Goal: Transaction & Acquisition: Purchase product/service

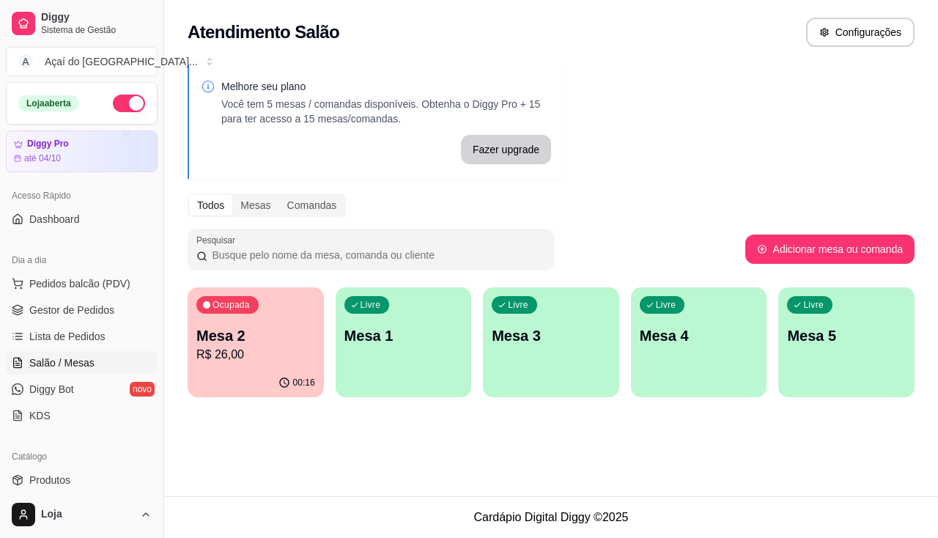
scroll to position [147, 0]
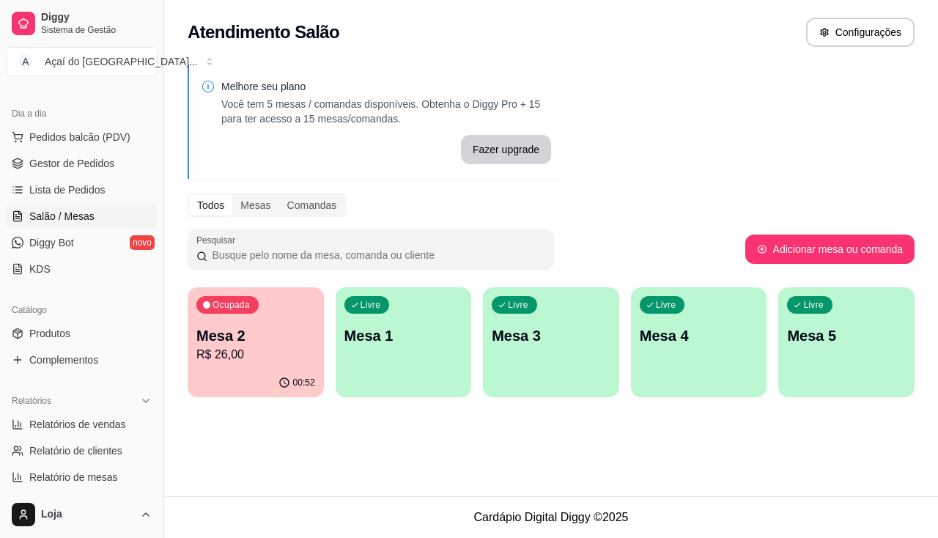
click at [109, 296] on div "Catálogo Produtos Complementos" at bounding box center [81, 335] width 163 height 85
click at [277, 369] on div "00:52" at bounding box center [256, 382] width 132 height 28
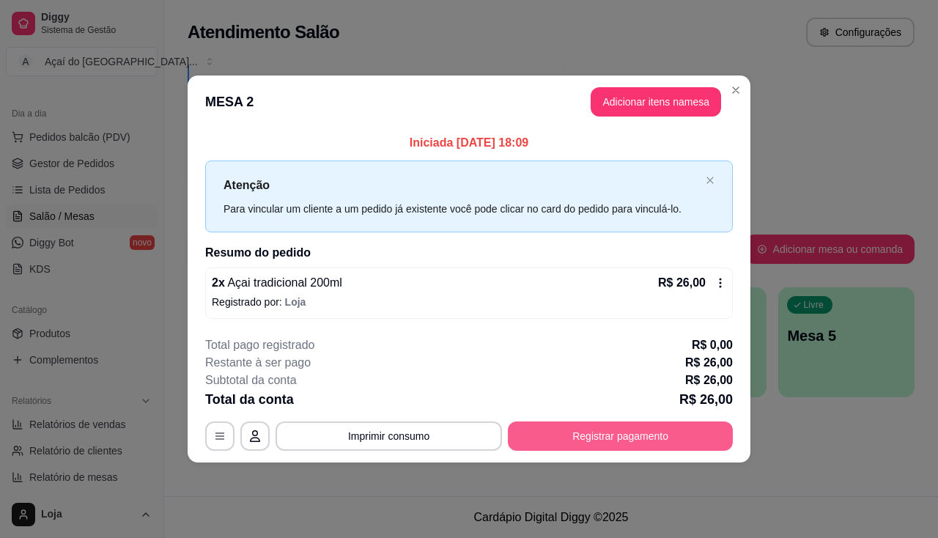
click at [571, 435] on button "Registrar pagamento" at bounding box center [620, 436] width 225 height 29
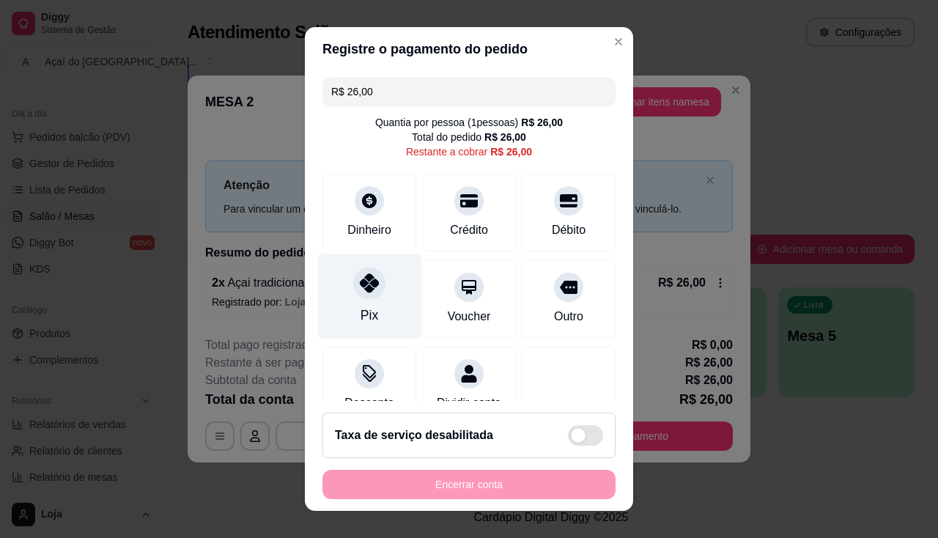
click at [367, 270] on div at bounding box center [369, 283] width 32 height 32
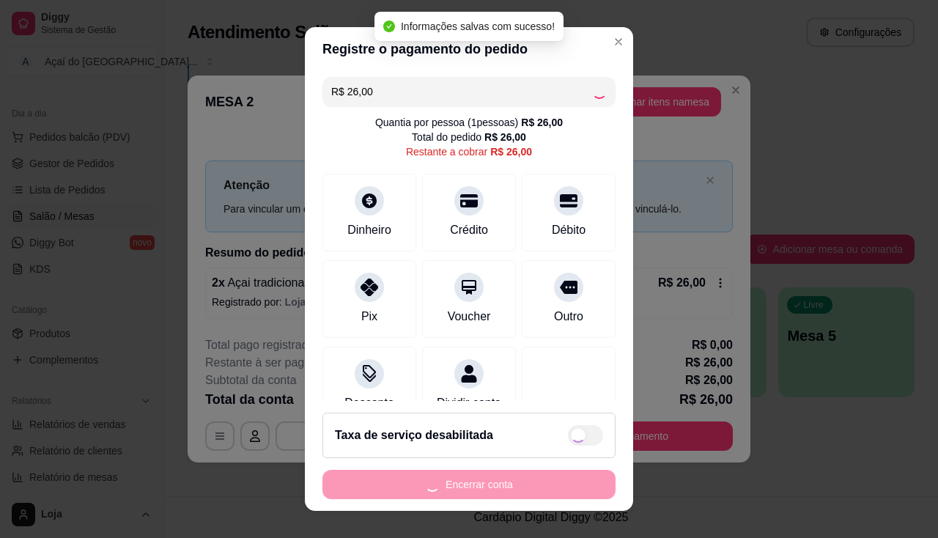
type input "R$ 0,00"
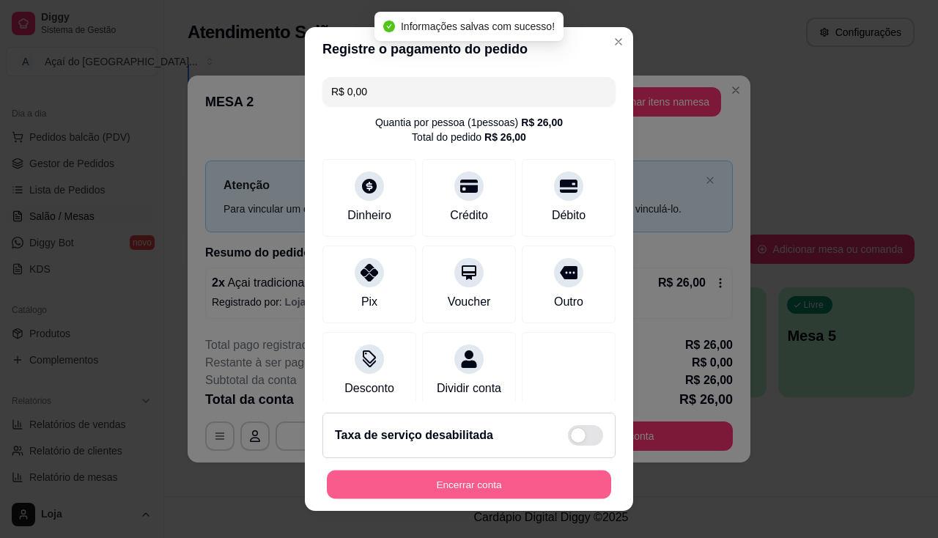
click at [428, 475] on button "Encerrar conta" at bounding box center [469, 485] width 284 height 29
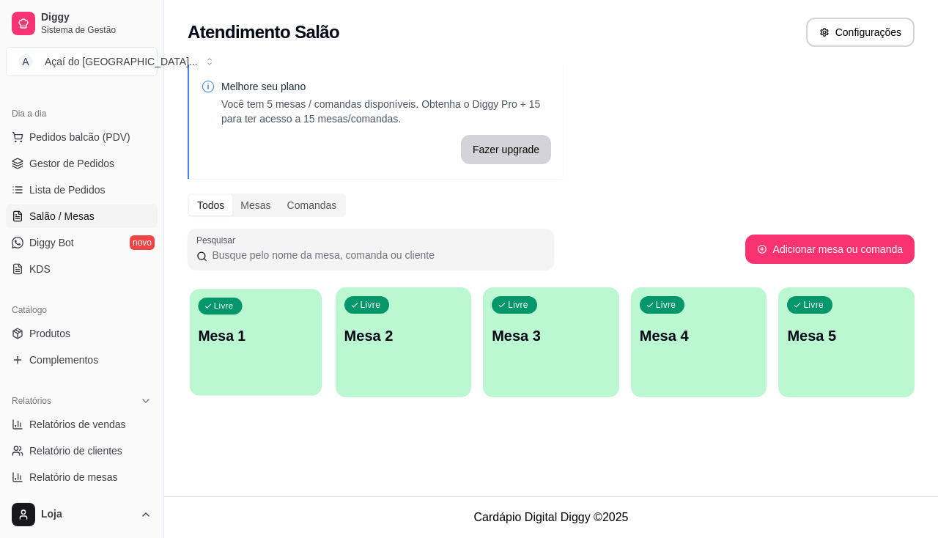
click at [282, 343] on p "Mesa 1" at bounding box center [255, 336] width 115 height 20
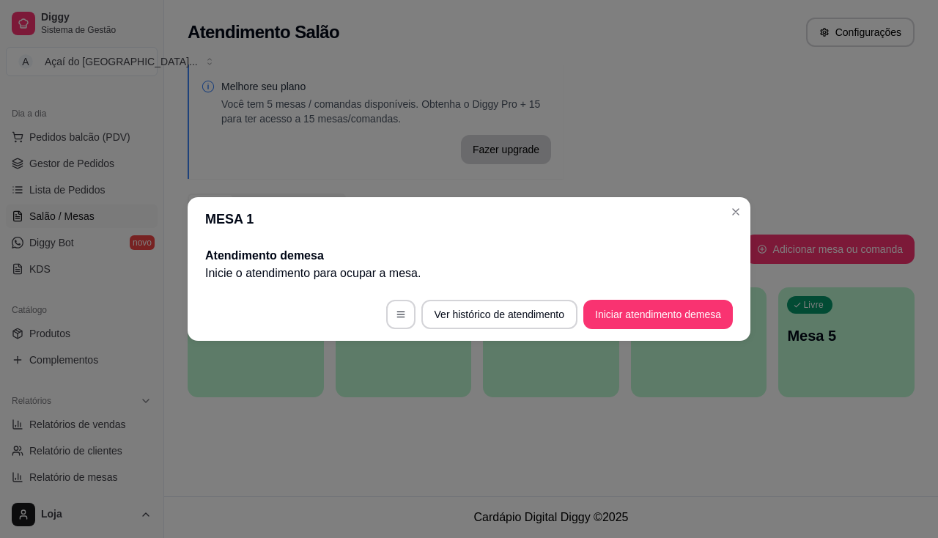
click at [628, 298] on footer "Ver histórico de atendimento Iniciar atendimento de mesa" at bounding box center [469, 314] width 563 height 53
click at [630, 313] on button "Iniciar atendimento de mesa" at bounding box center [659, 314] width 150 height 29
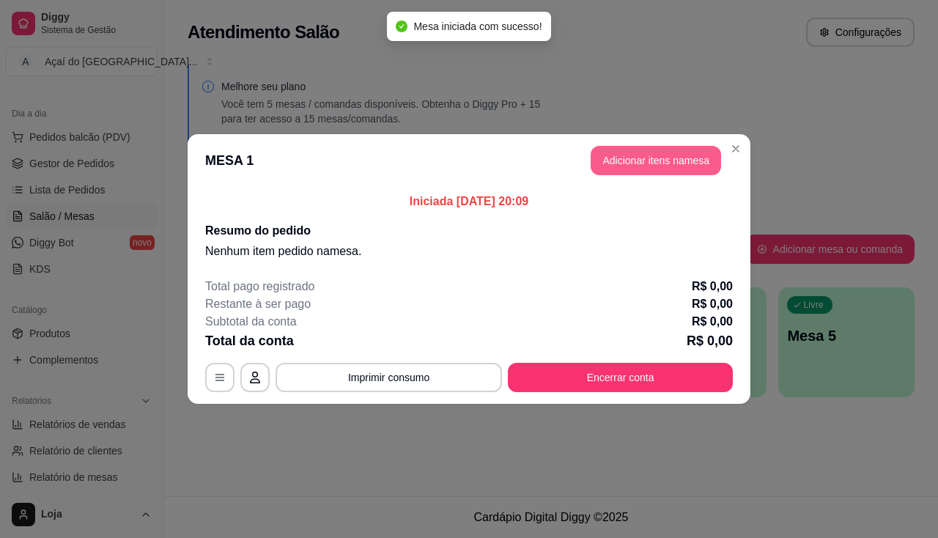
click at [626, 166] on button "Adicionar itens na mesa" at bounding box center [656, 160] width 131 height 29
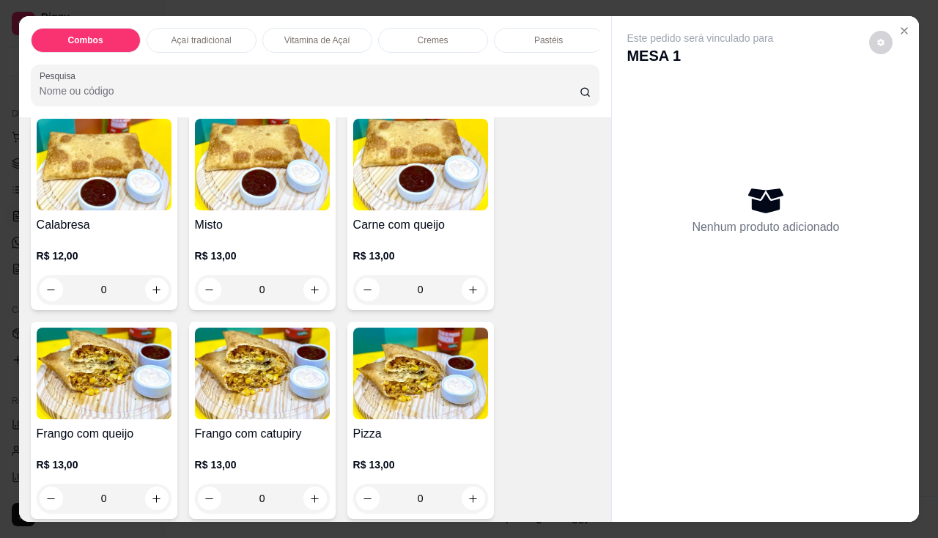
scroll to position [2053, 0]
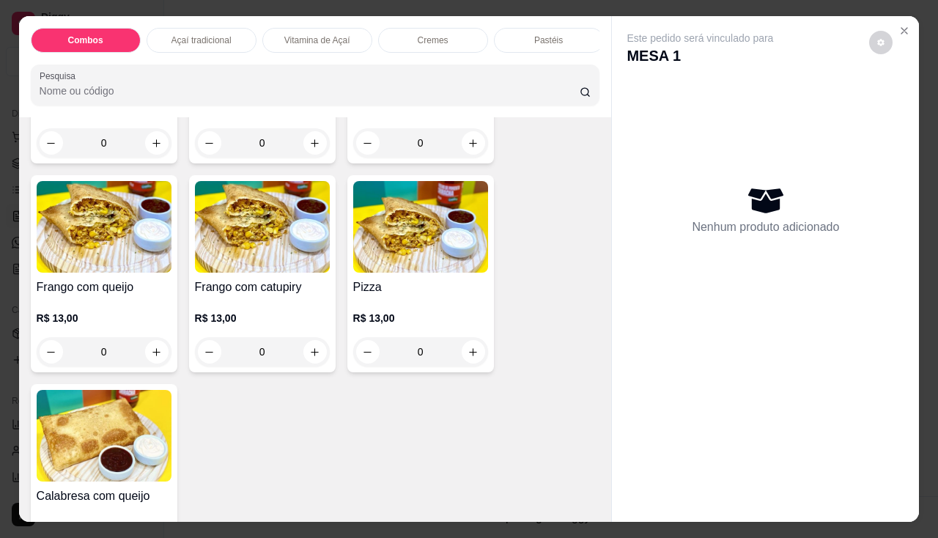
click at [105, 296] on h4 "Frango com queijo" at bounding box center [104, 288] width 135 height 18
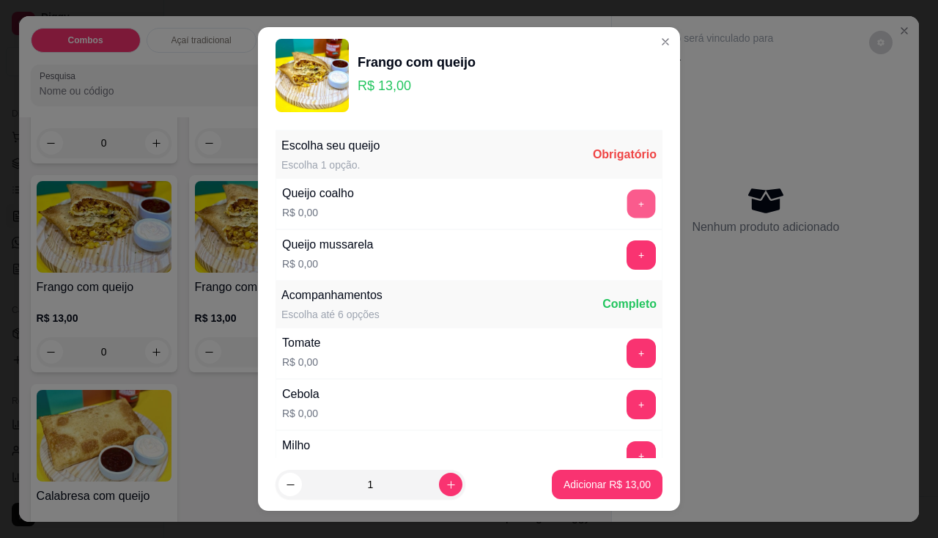
click at [628, 207] on button "+" at bounding box center [642, 203] width 29 height 29
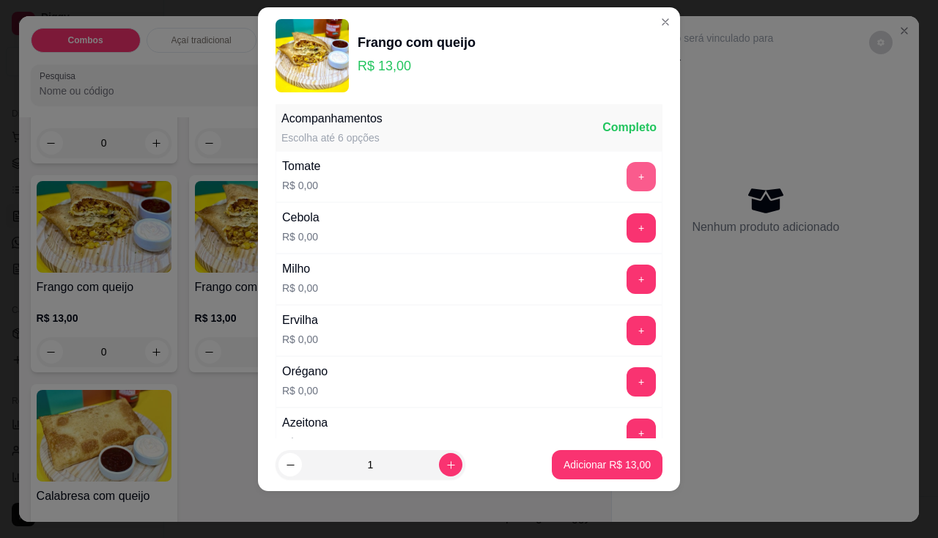
click at [627, 167] on button "+" at bounding box center [641, 176] width 29 height 29
click at [627, 235] on button "+" at bounding box center [641, 227] width 29 height 29
click at [627, 272] on button "+" at bounding box center [641, 279] width 29 height 29
click at [628, 341] on button "+" at bounding box center [642, 330] width 29 height 29
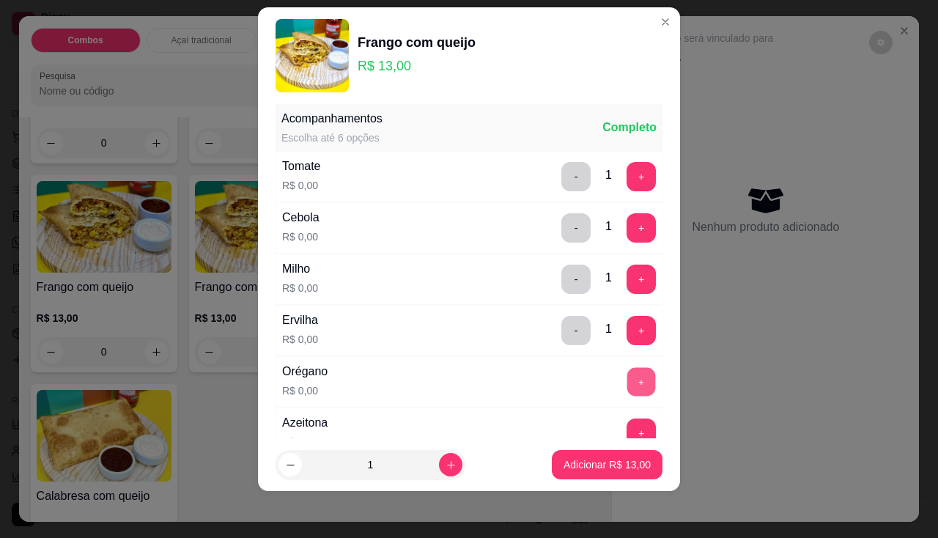
click at [628, 383] on button "+" at bounding box center [642, 381] width 29 height 29
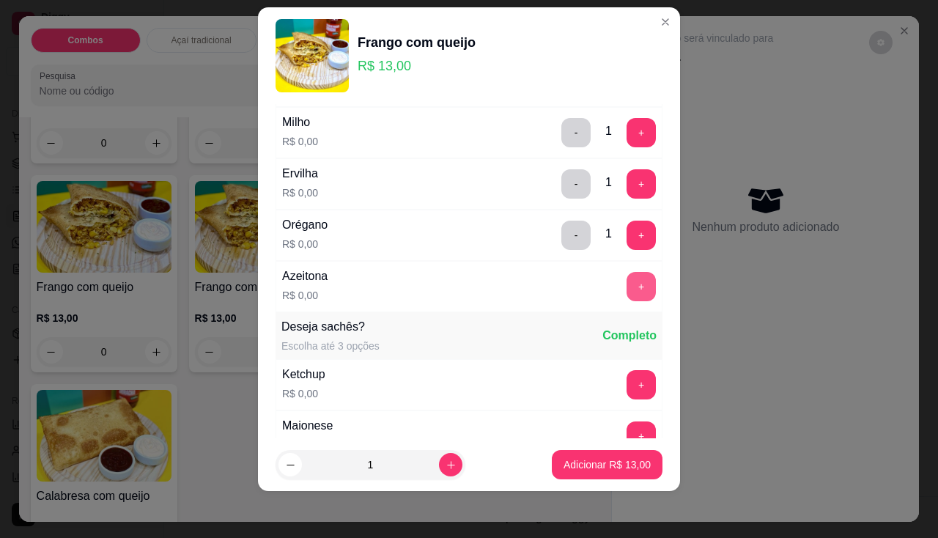
click at [627, 290] on button "+" at bounding box center [641, 286] width 29 height 29
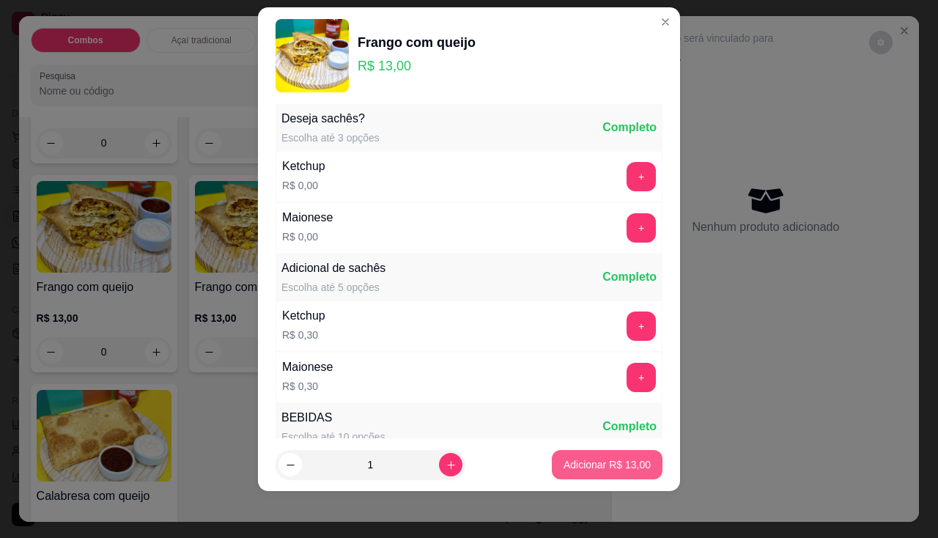
click at [614, 472] on button "Adicionar R$ 13,00" at bounding box center [607, 464] width 111 height 29
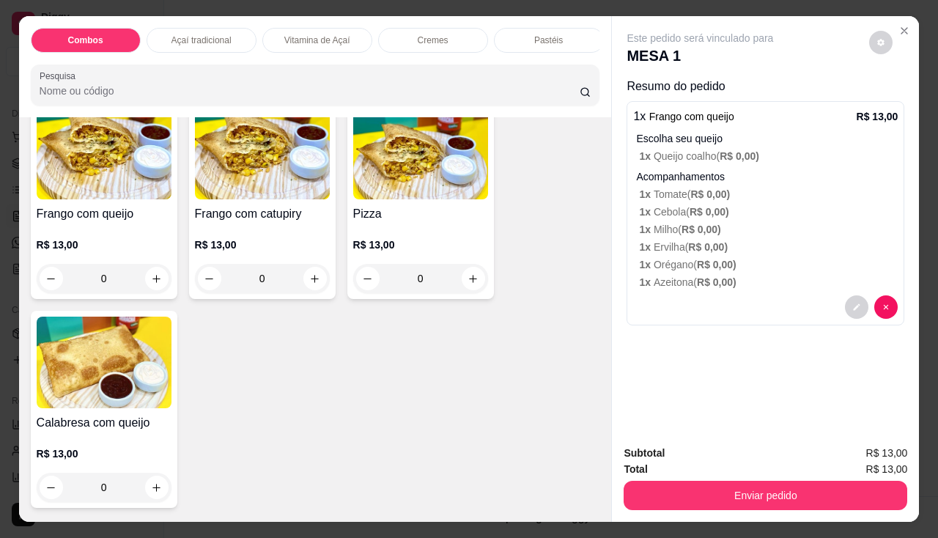
scroll to position [1906, 0]
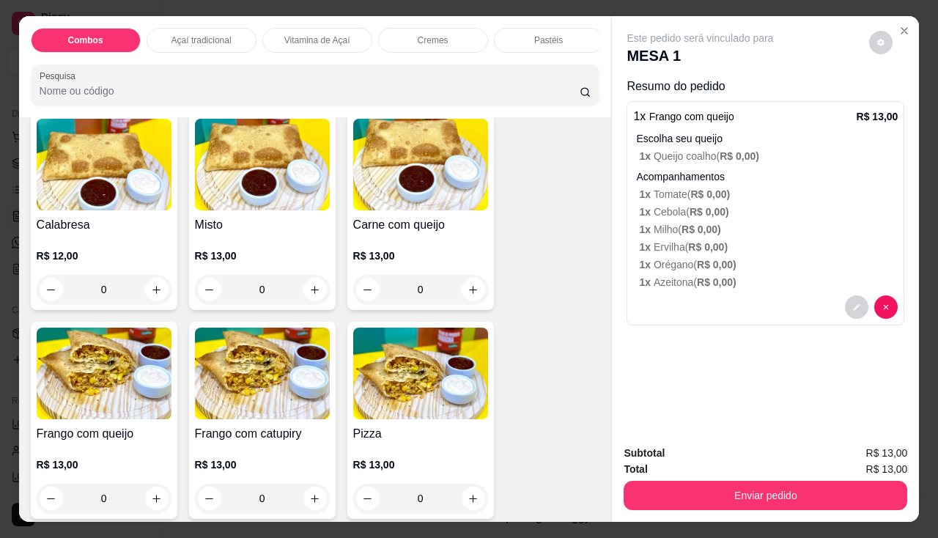
click at [401, 210] on img at bounding box center [420, 165] width 135 height 92
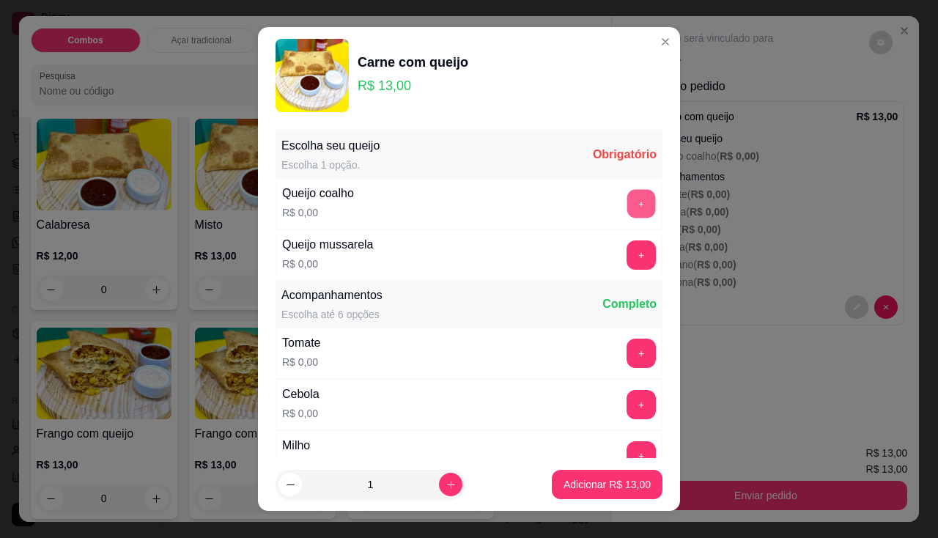
click at [628, 201] on button "+" at bounding box center [642, 203] width 29 height 29
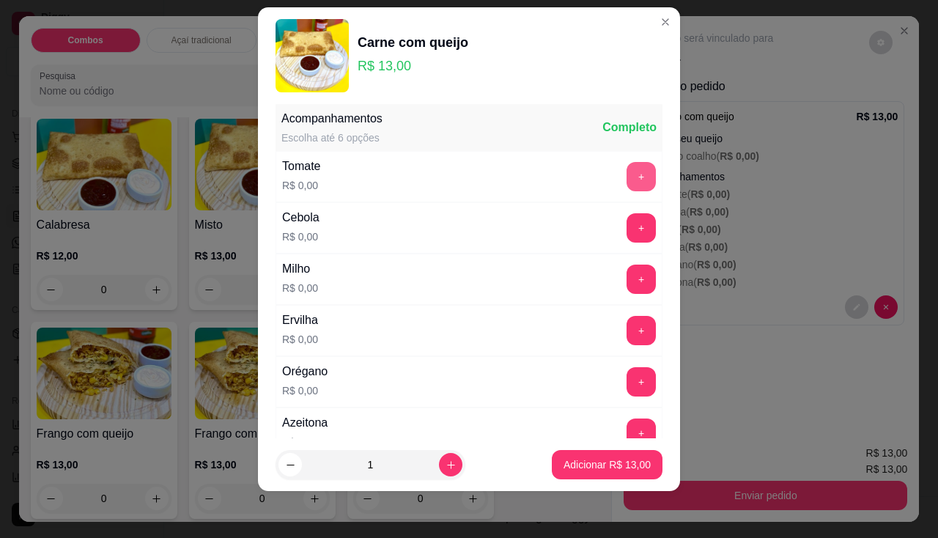
click at [627, 183] on button "+" at bounding box center [641, 176] width 29 height 29
click at [627, 218] on button "+" at bounding box center [641, 227] width 29 height 29
click at [628, 268] on button "+" at bounding box center [642, 279] width 29 height 29
click at [627, 320] on button "+" at bounding box center [641, 330] width 29 height 29
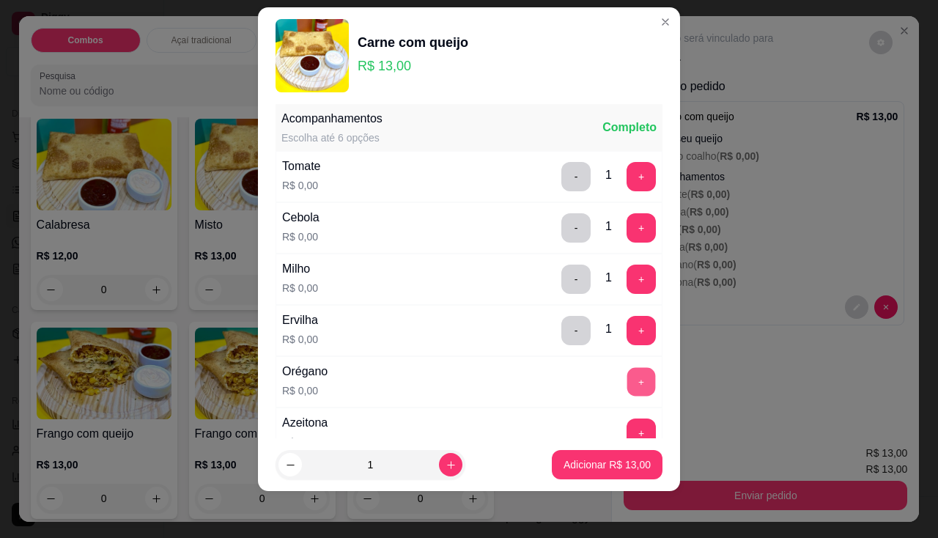
click at [628, 386] on button "+" at bounding box center [642, 381] width 29 height 29
click at [627, 431] on button "+" at bounding box center [641, 433] width 29 height 29
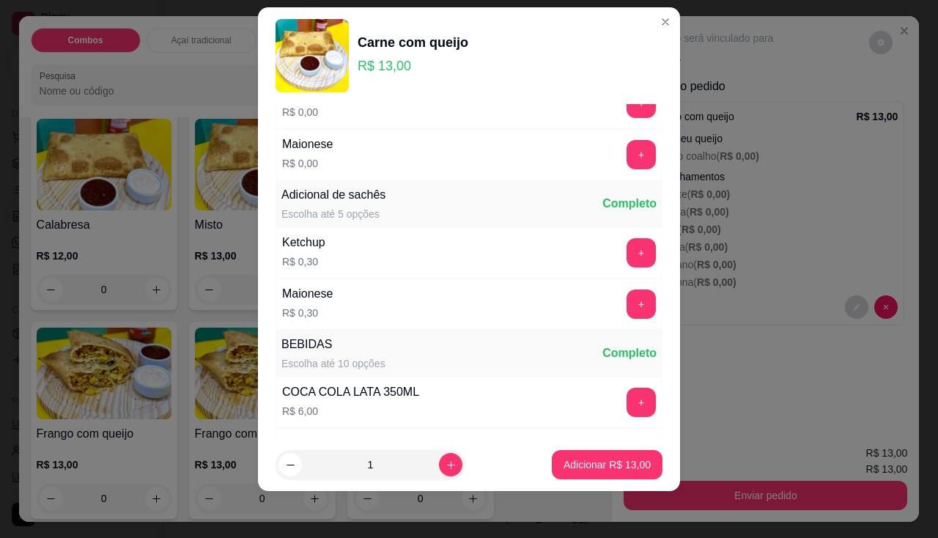
scroll to position [512, 0]
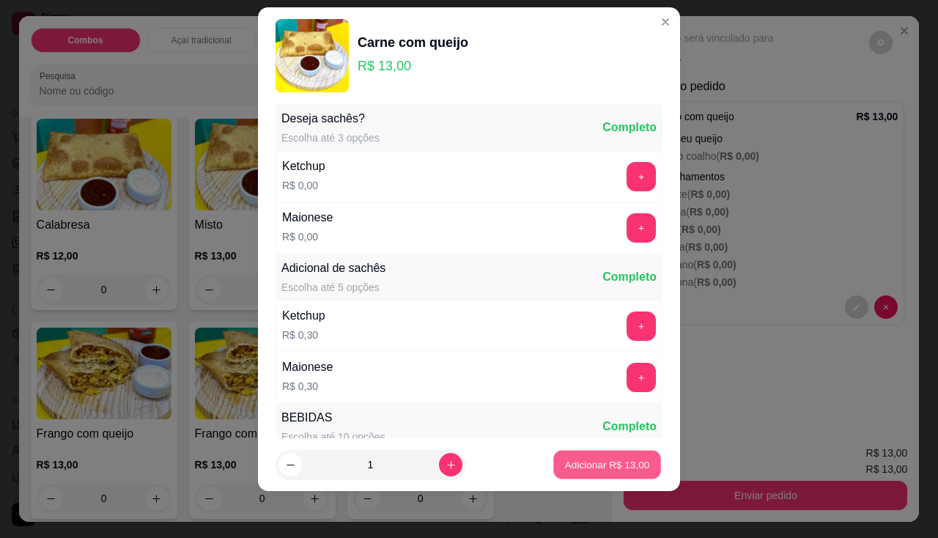
click at [594, 471] on p "Adicionar R$ 13,00" at bounding box center [607, 465] width 85 height 14
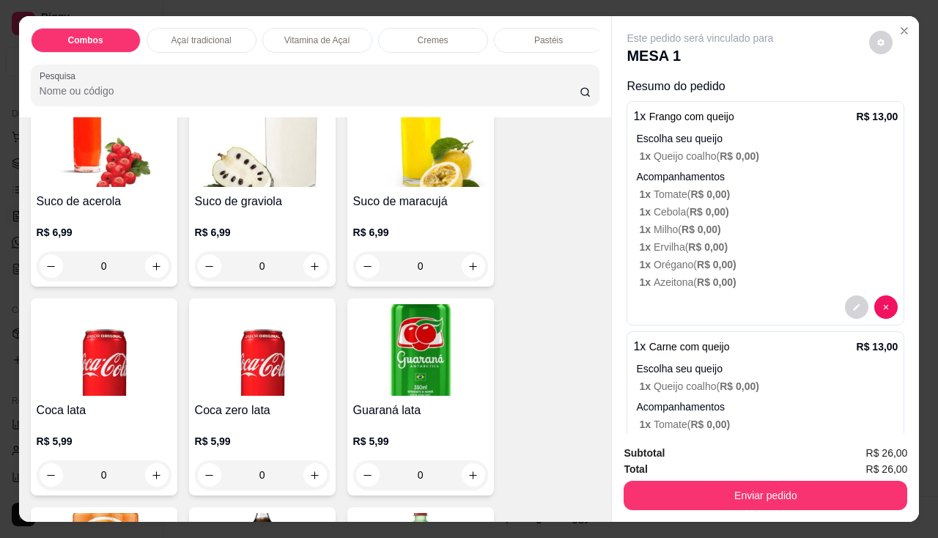
scroll to position [4256, 0]
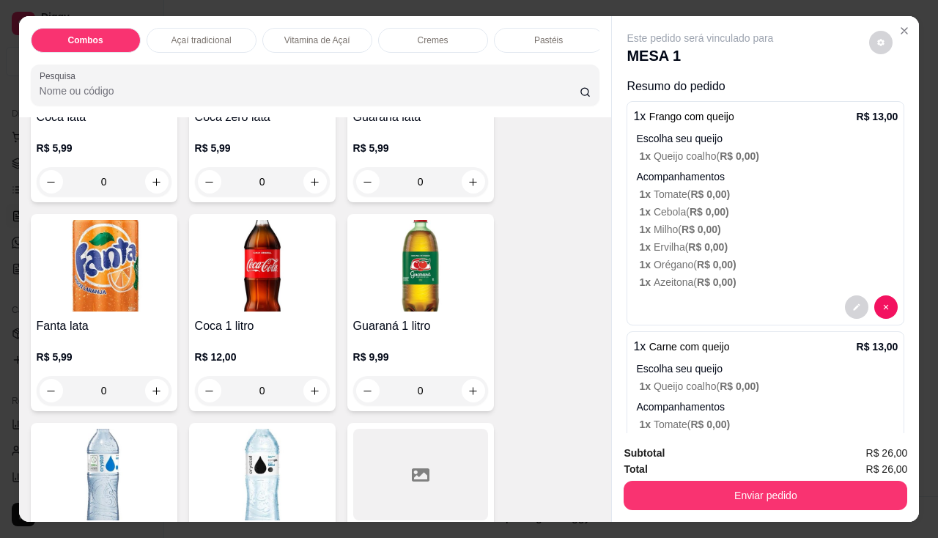
click at [225, 290] on img at bounding box center [262, 266] width 135 height 92
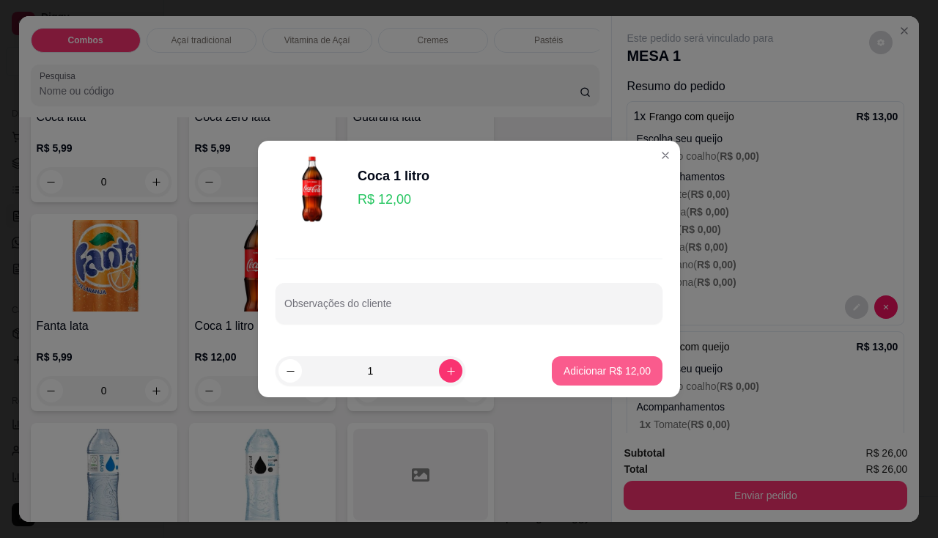
click at [598, 375] on p "Adicionar R$ 12,00" at bounding box center [607, 371] width 87 height 15
type input "1"
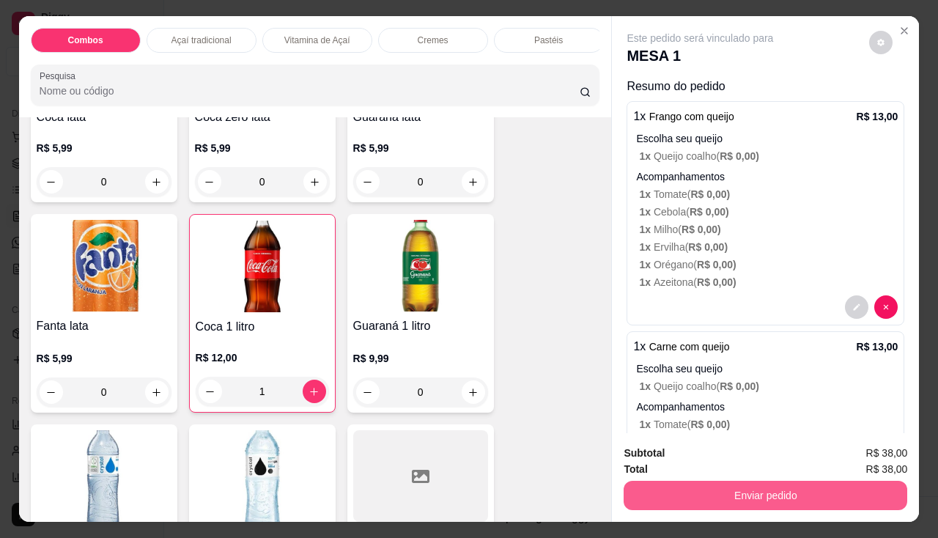
click at [653, 481] on button "Enviar pedido" at bounding box center [766, 495] width 284 height 29
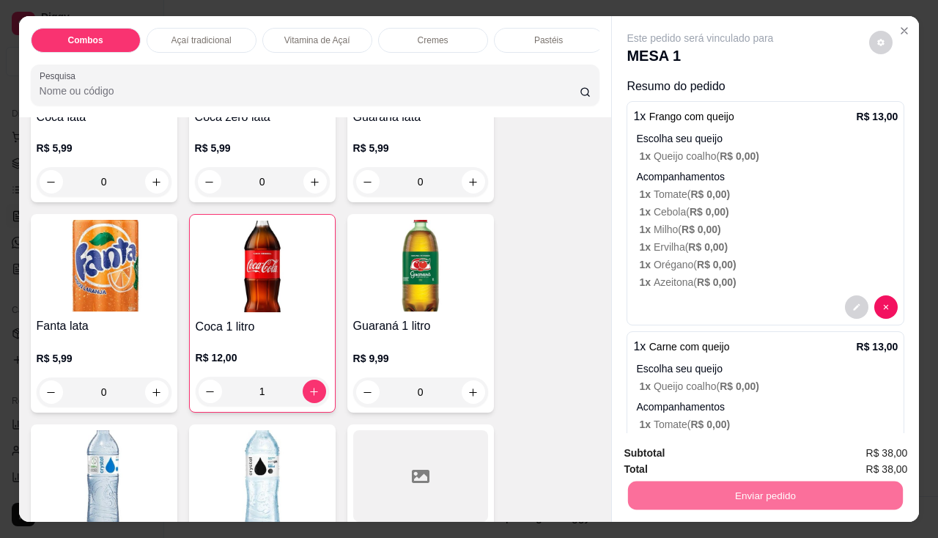
click at [868, 460] on button "Enviar pedido" at bounding box center [869, 455] width 83 height 28
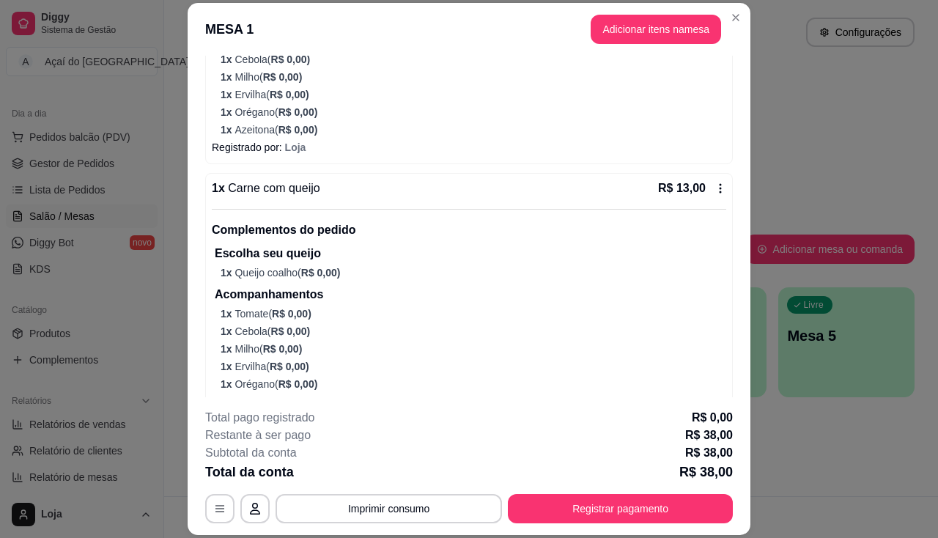
scroll to position [397, 0]
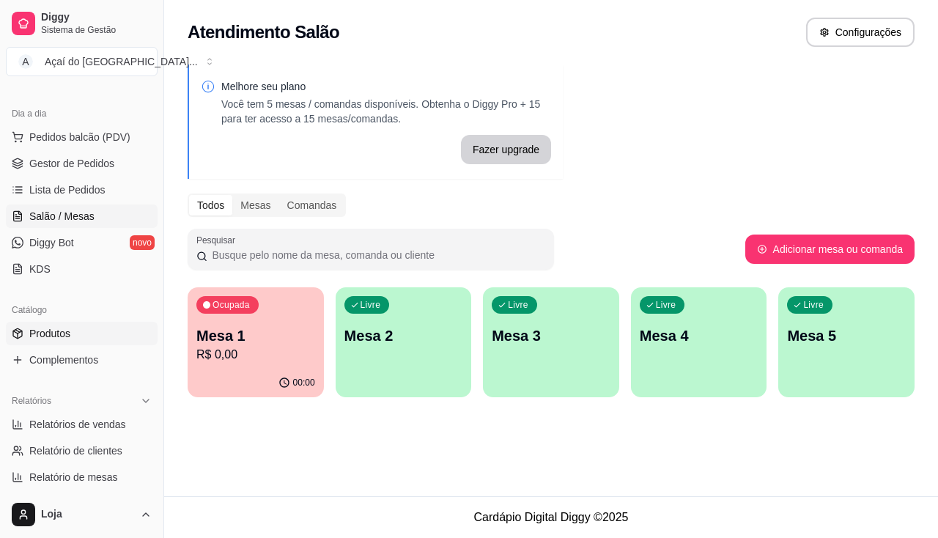
click at [75, 333] on link "Produtos" at bounding box center [82, 333] width 152 height 23
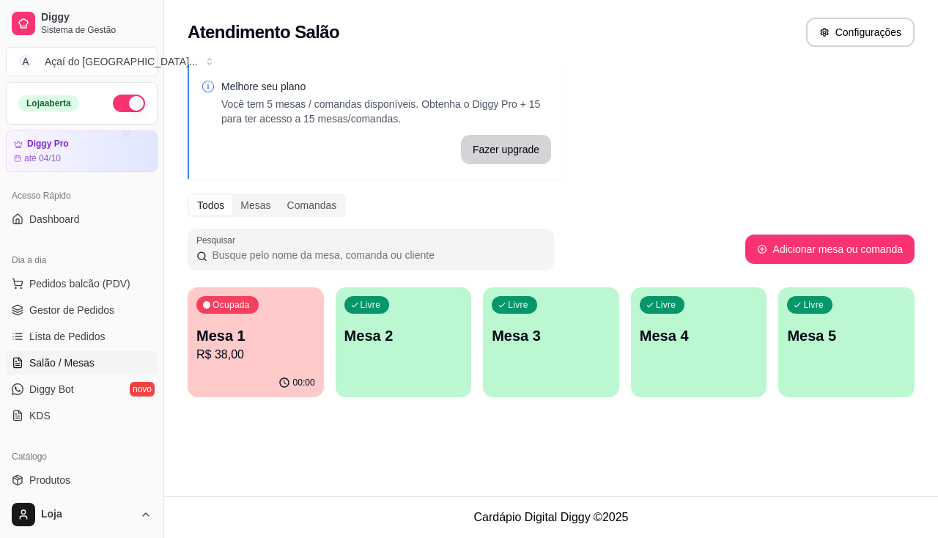
scroll to position [220, 0]
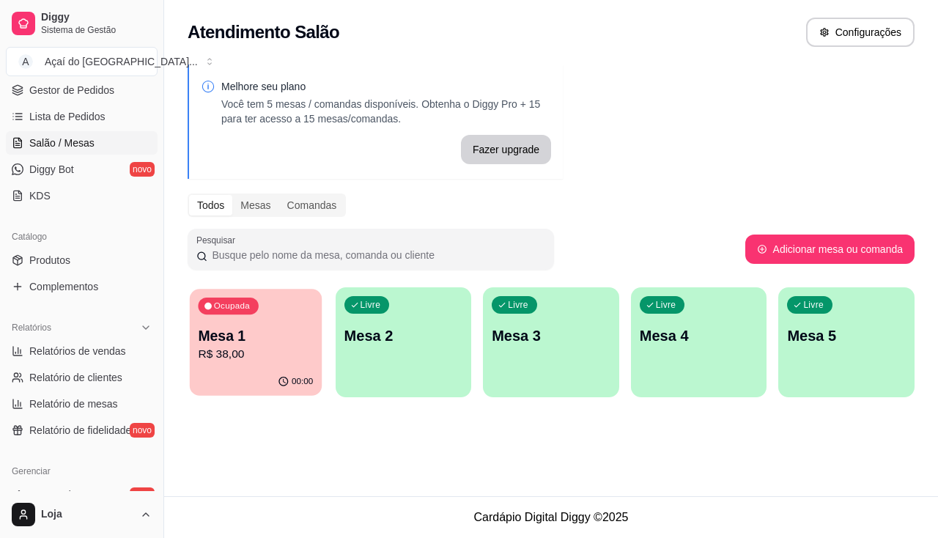
click at [290, 370] on div "00:00" at bounding box center [256, 382] width 132 height 28
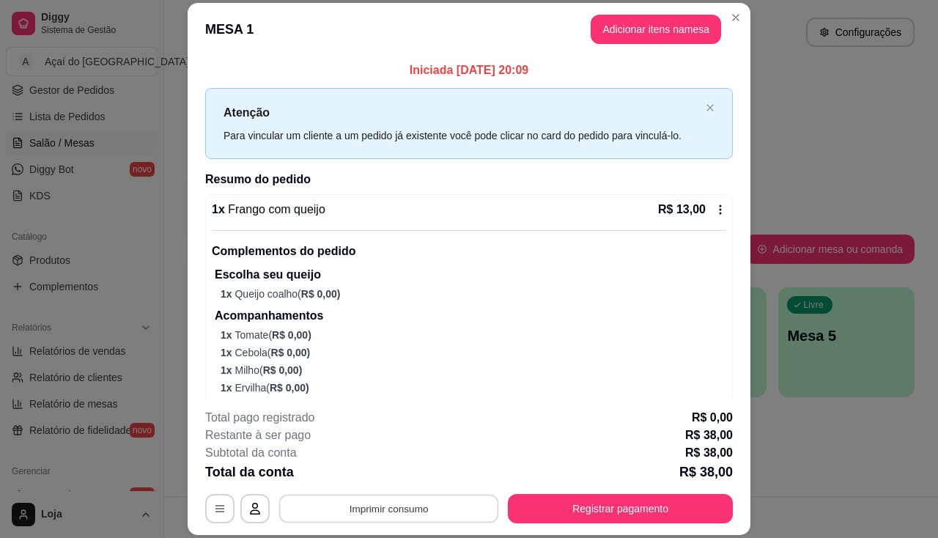
click at [414, 503] on button "Imprimir consumo" at bounding box center [389, 509] width 220 height 29
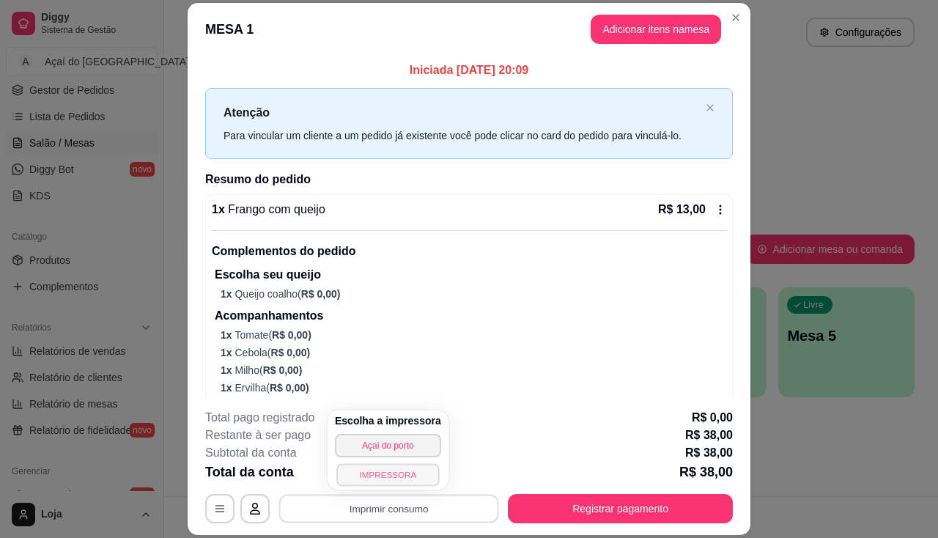
click at [404, 474] on button "IMPRESSORA" at bounding box center [388, 474] width 103 height 23
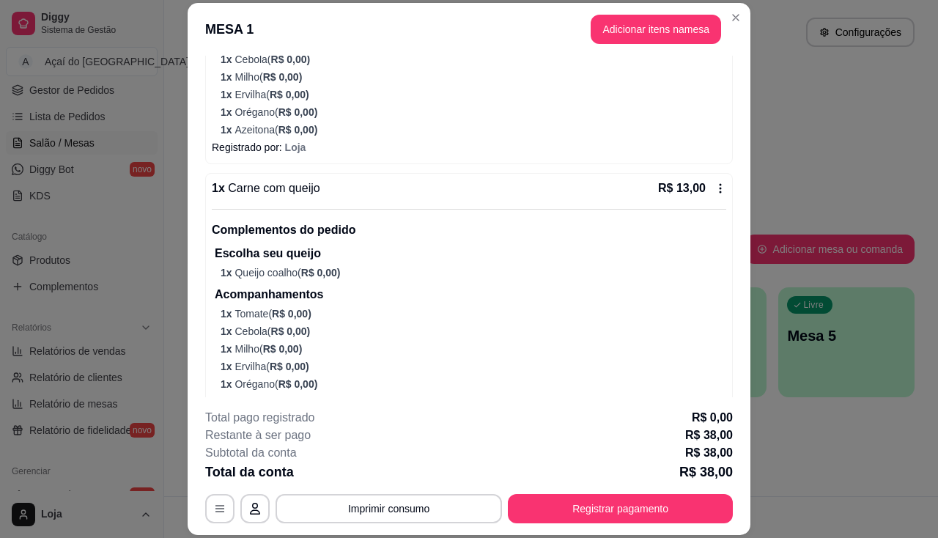
scroll to position [397, 0]
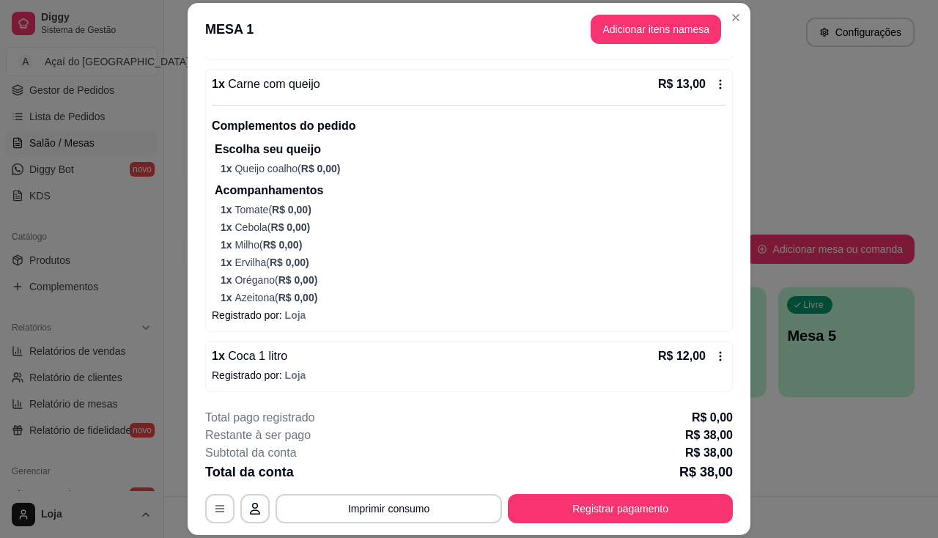
click at [695, 354] on div "R$ 12,00" at bounding box center [692, 357] width 68 height 18
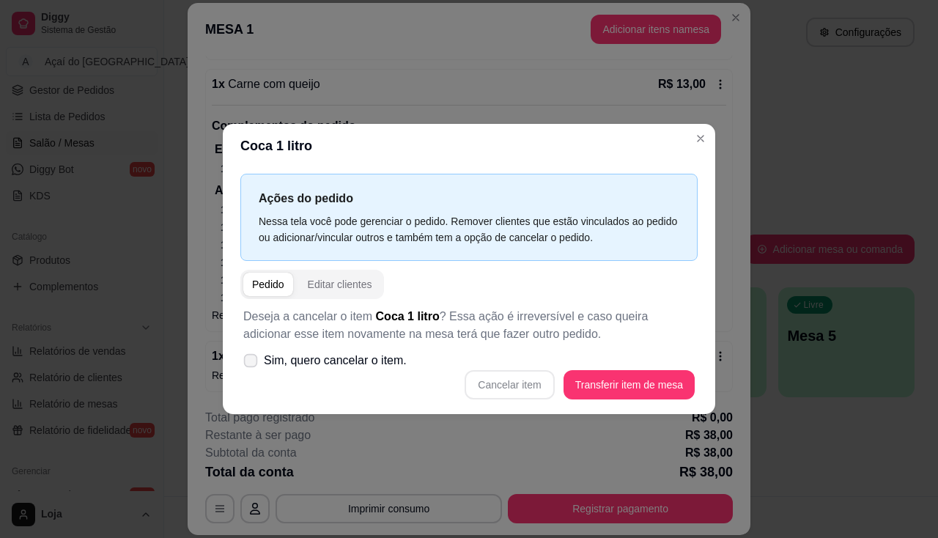
click at [342, 367] on span "Sim, quero cancelar o item." at bounding box center [335, 361] width 143 height 18
click at [252, 367] on input "Sim, quero cancelar o item." at bounding box center [248, 369] width 10 height 10
checkbox input "true"
click at [513, 382] on button "Cancelar item" at bounding box center [509, 384] width 89 height 29
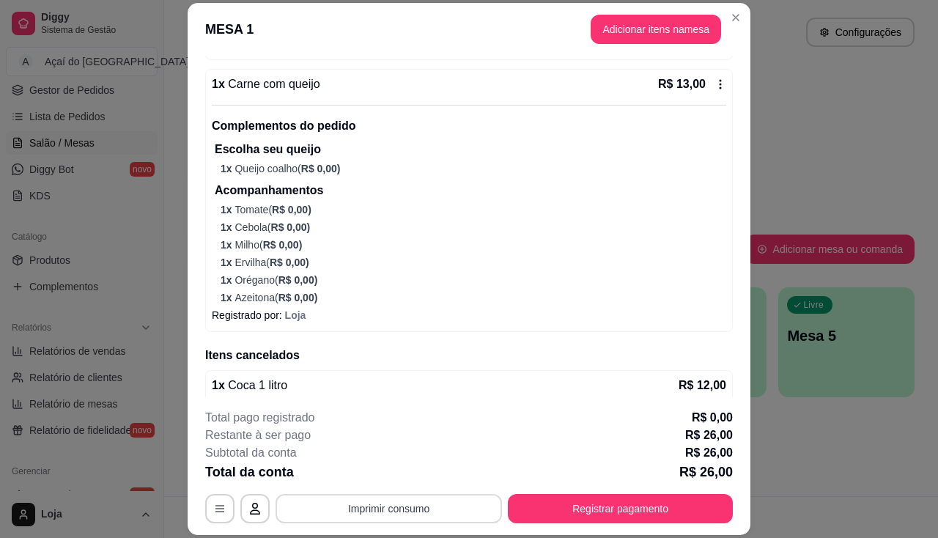
click at [440, 504] on button "Imprimir consumo" at bounding box center [389, 508] width 227 height 29
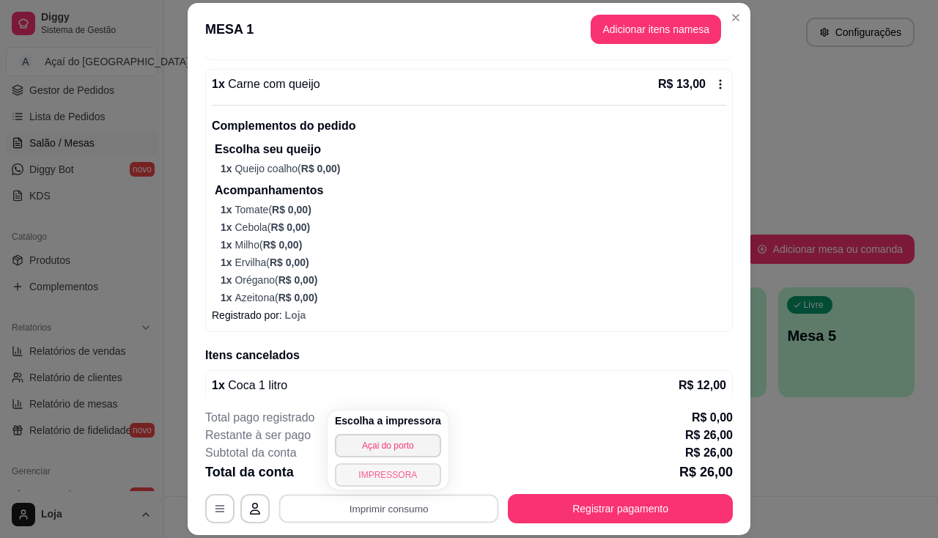
click at [407, 477] on button "IMPRESSORA" at bounding box center [388, 474] width 106 height 23
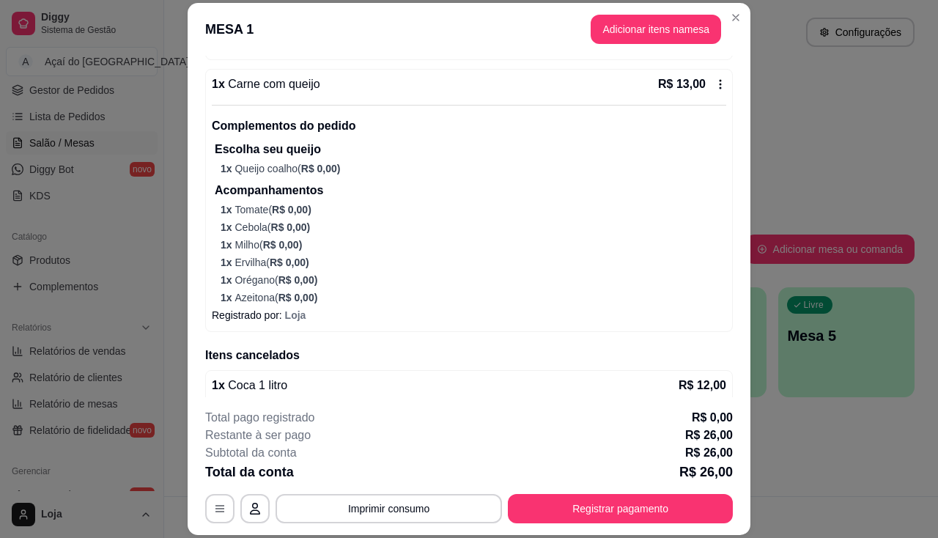
click at [653, 284] on p "1 x Orégano ( R$ 0,00 )" at bounding box center [474, 280] width 506 height 15
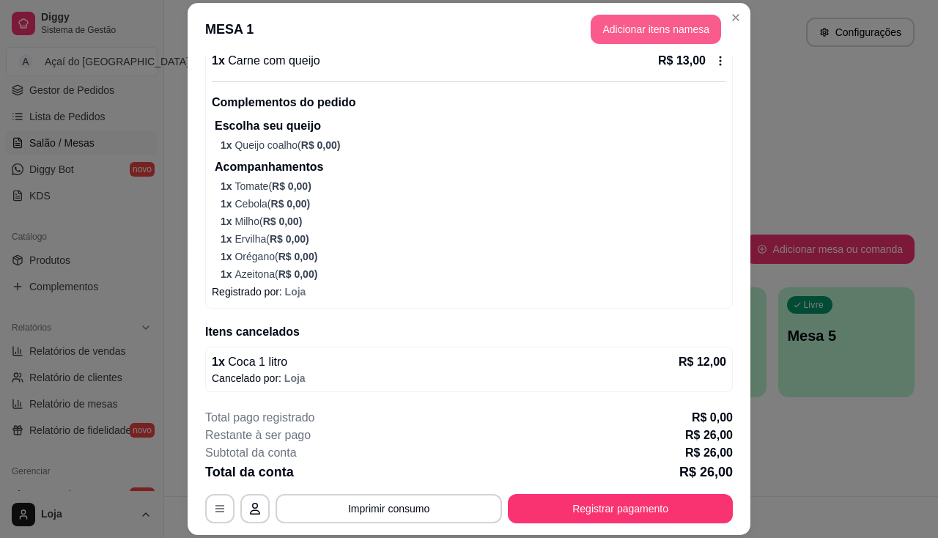
click at [642, 39] on button "Adicionar itens na mesa" at bounding box center [656, 29] width 131 height 29
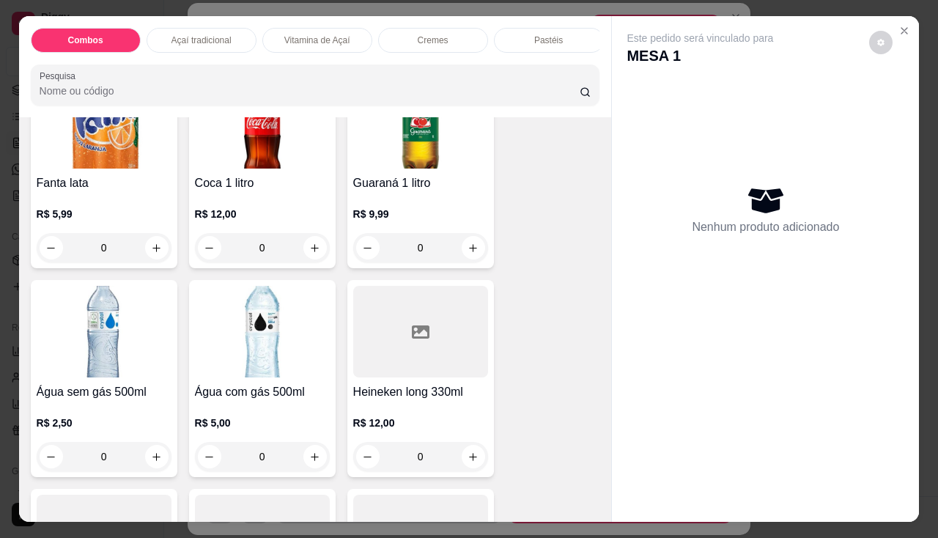
scroll to position [4619, 0]
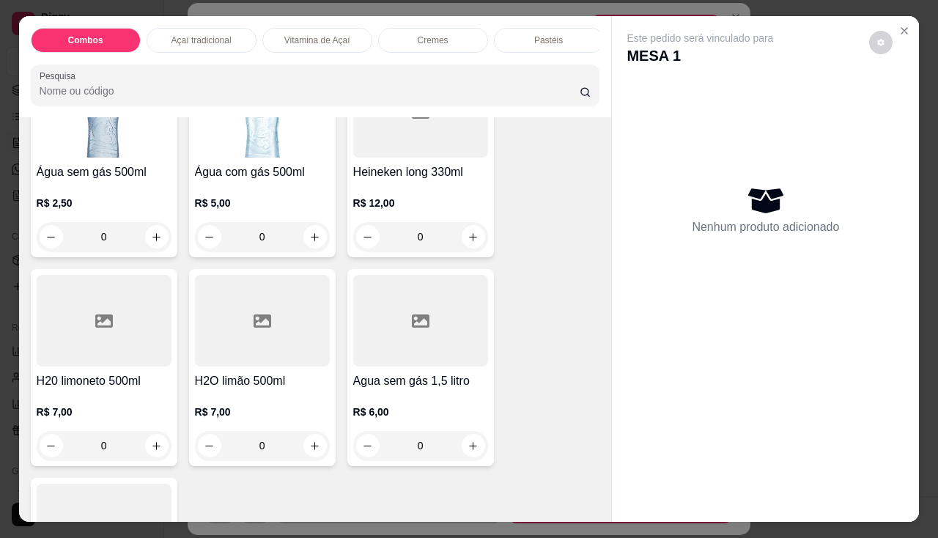
click at [268, 170] on h4 "Água com gás 500ml" at bounding box center [262, 172] width 135 height 18
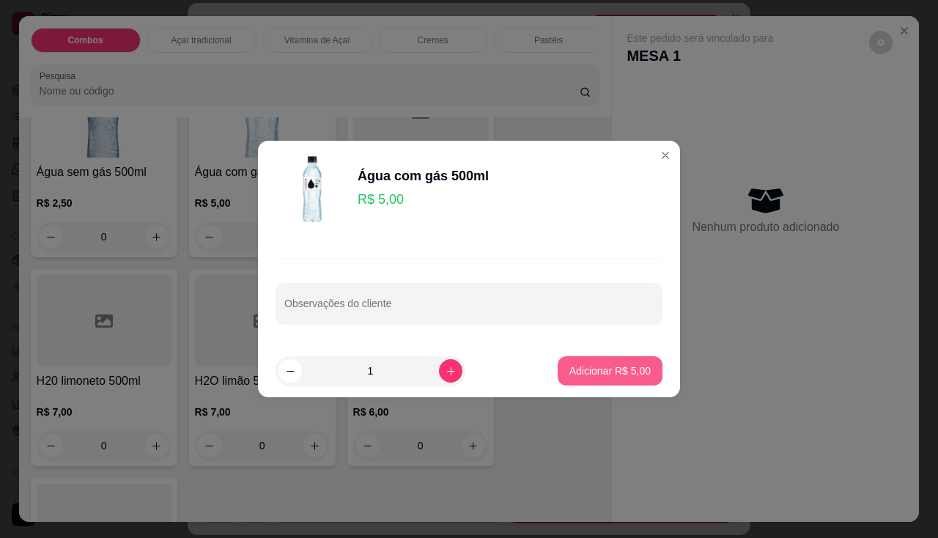
click at [613, 370] on p "Adicionar R$ 5,00" at bounding box center [610, 371] width 81 height 15
type input "1"
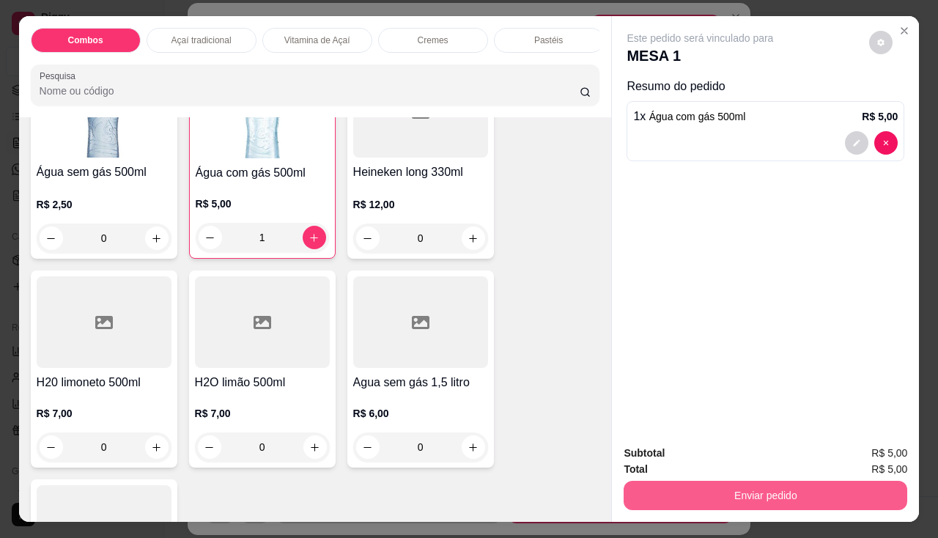
click at [667, 481] on button "Enviar pedido" at bounding box center [766, 495] width 284 height 29
click at [710, 486] on button "Enviar pedido" at bounding box center [766, 495] width 284 height 29
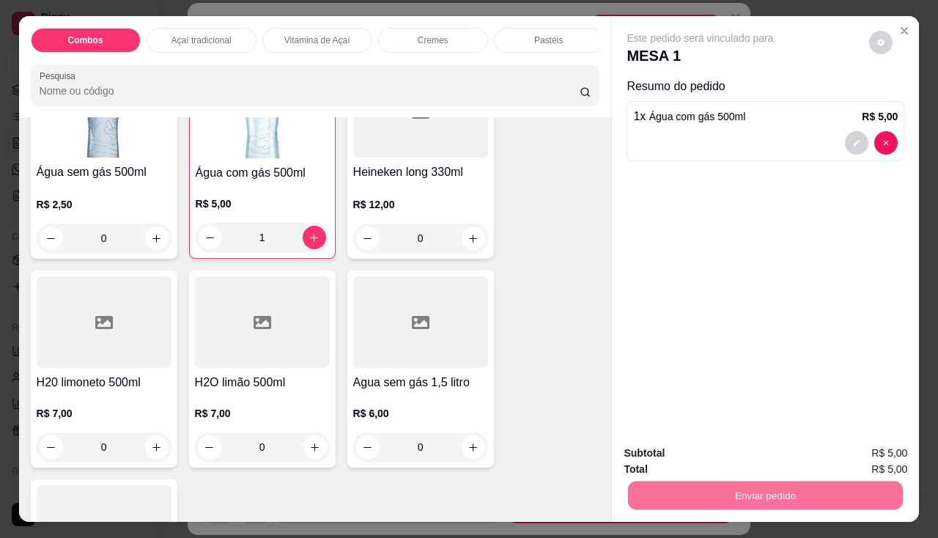
click at [835, 450] on button "Enviar pedido" at bounding box center [869, 455] width 83 height 28
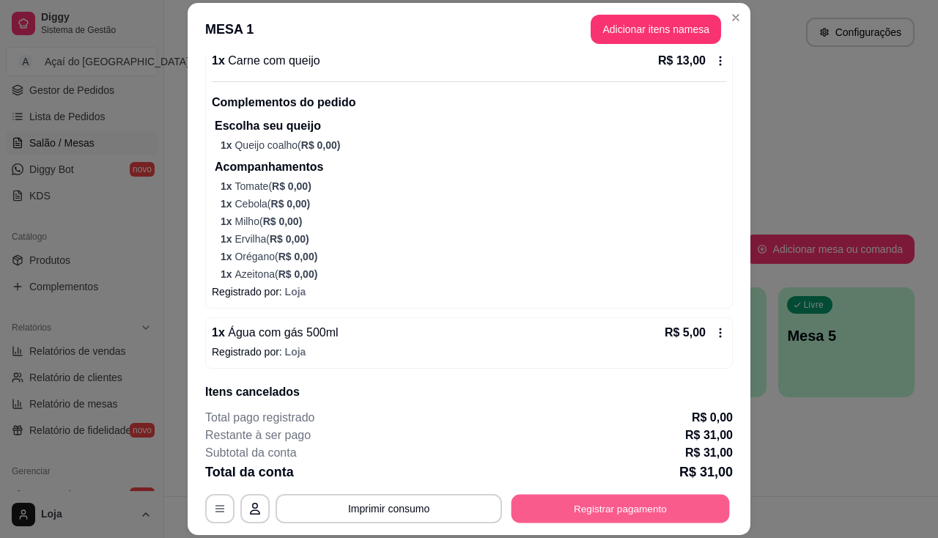
click at [581, 521] on button "Registrar pagamento" at bounding box center [621, 509] width 218 height 29
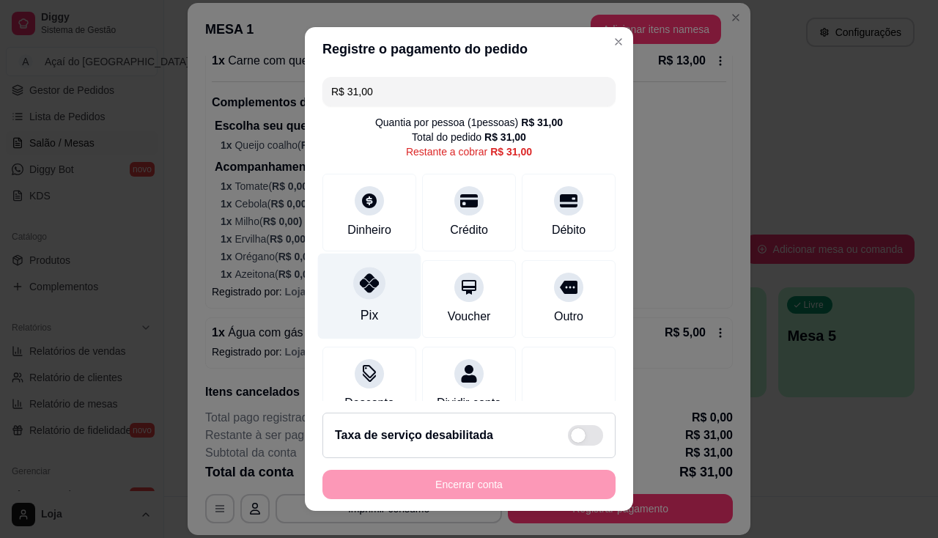
click at [360, 290] on icon at bounding box center [369, 282] width 19 height 19
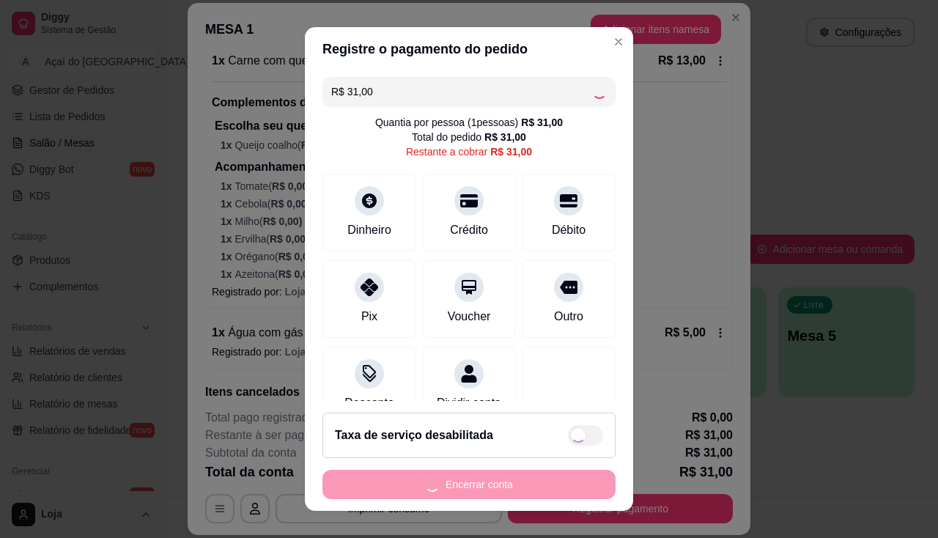
type input "R$ 0,00"
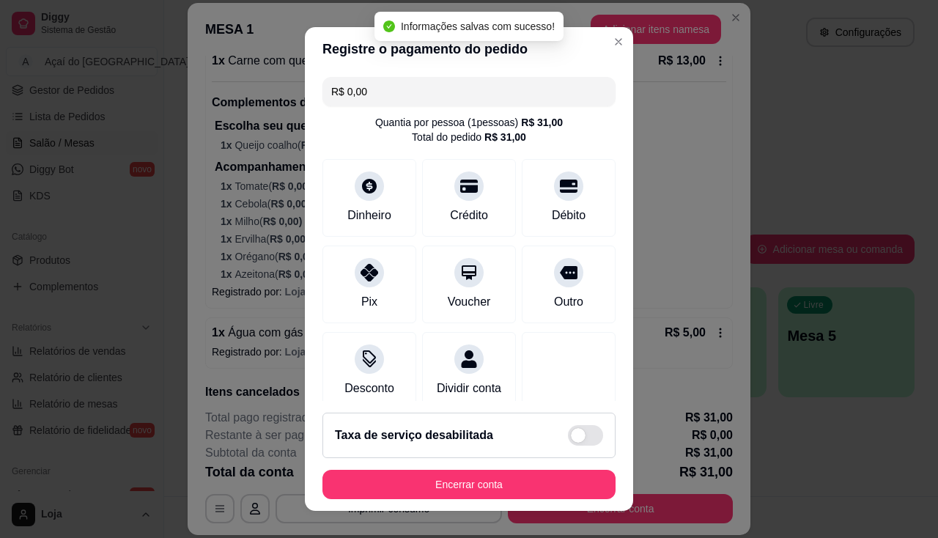
click at [481, 505] on footer "Taxa de serviço desabilitada Encerrar conta" at bounding box center [469, 456] width 328 height 110
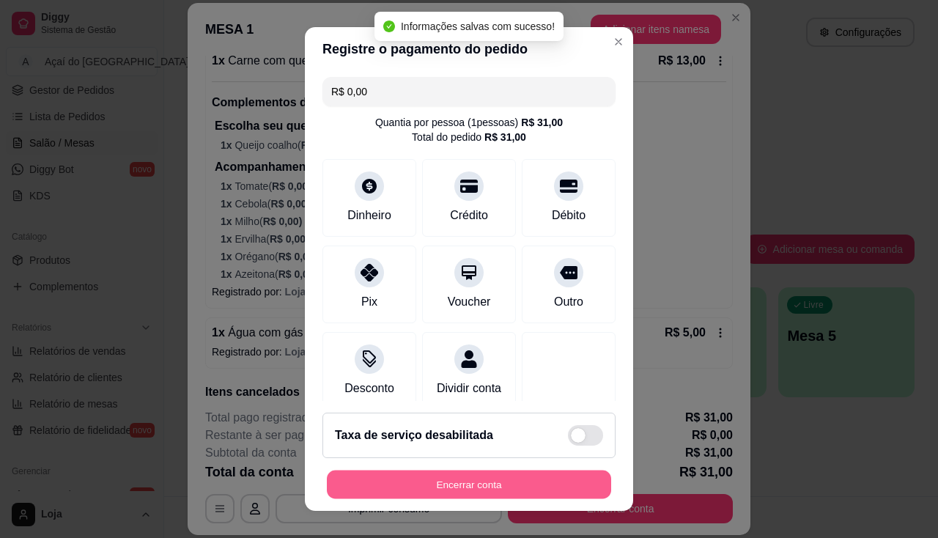
click at [489, 484] on button "Encerrar conta" at bounding box center [469, 485] width 284 height 29
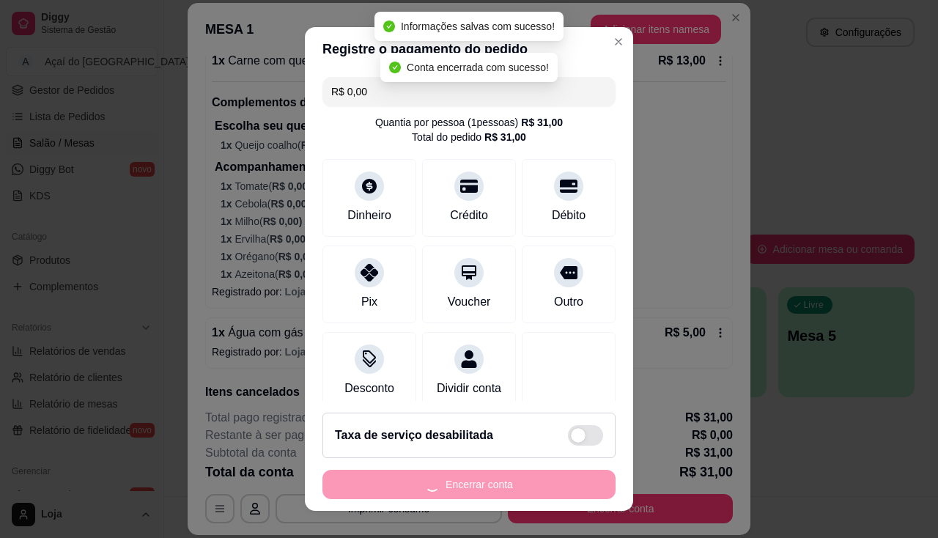
scroll to position [0, 0]
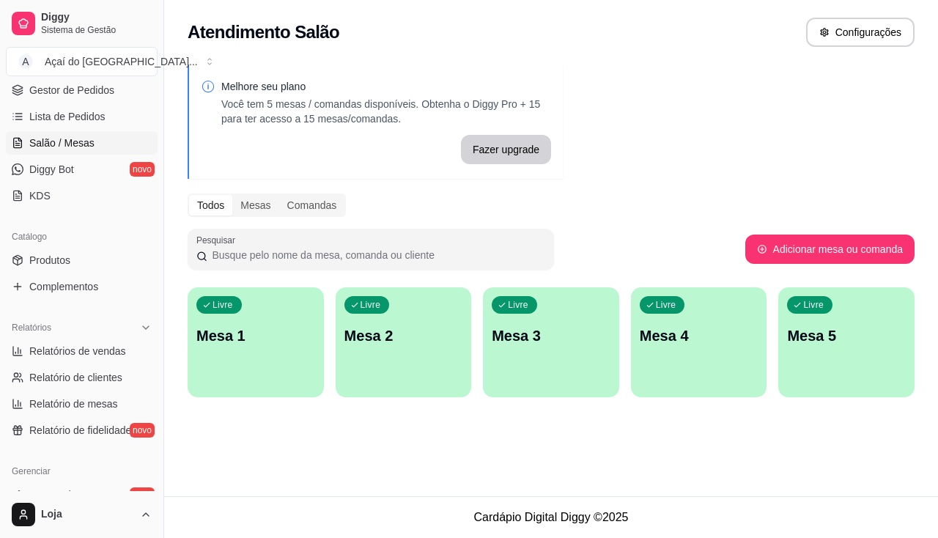
click at [314, 383] on div "button" at bounding box center [256, 389] width 136 height 18
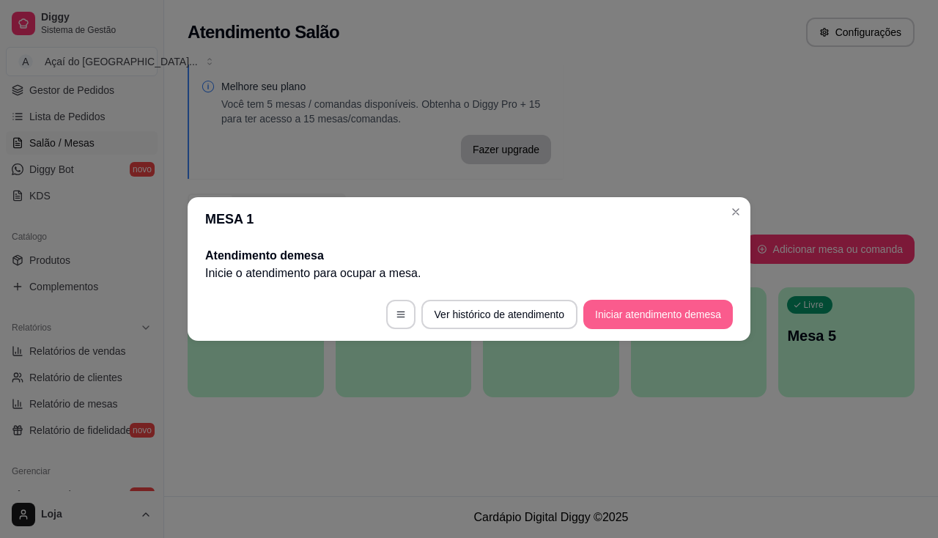
click at [615, 308] on button "Iniciar atendimento de mesa" at bounding box center [659, 314] width 150 height 29
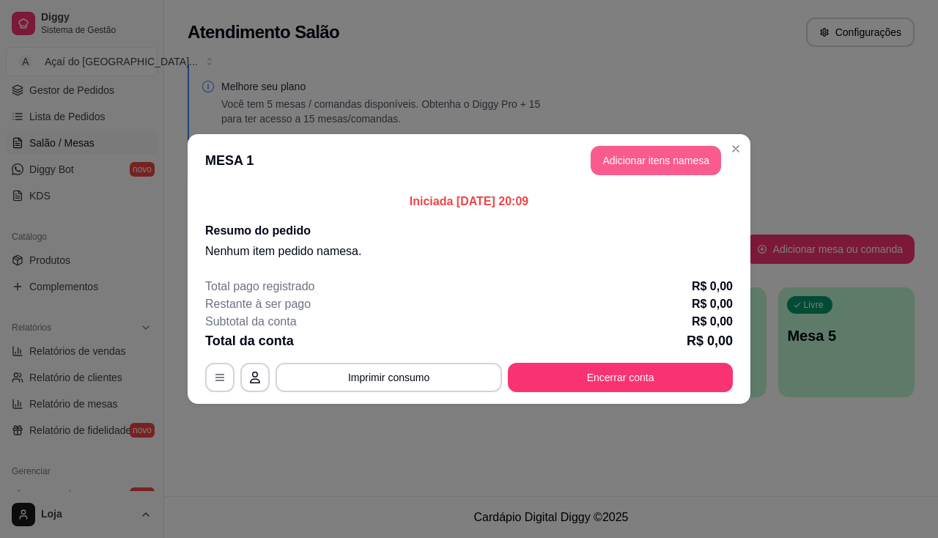
click at [676, 159] on button "Adicionar itens na mesa" at bounding box center [656, 160] width 131 height 29
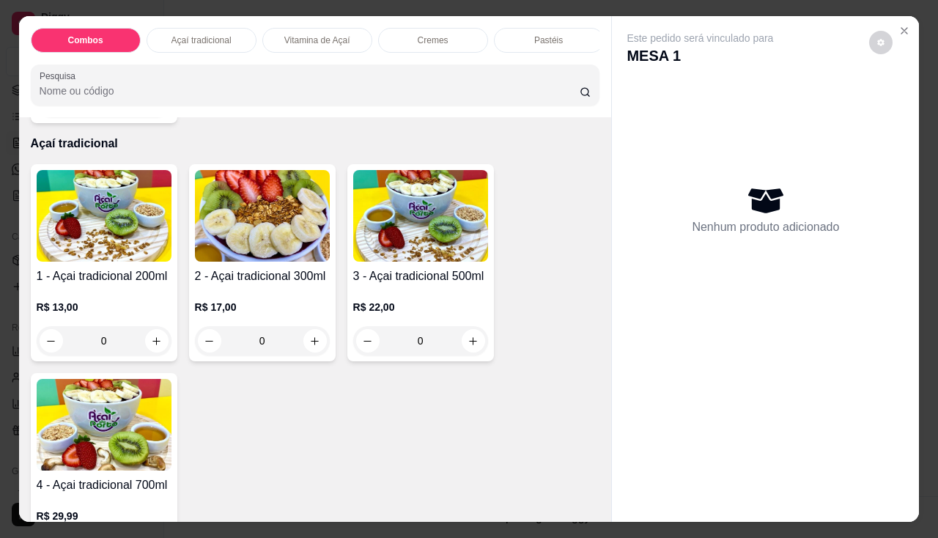
scroll to position [587, 0]
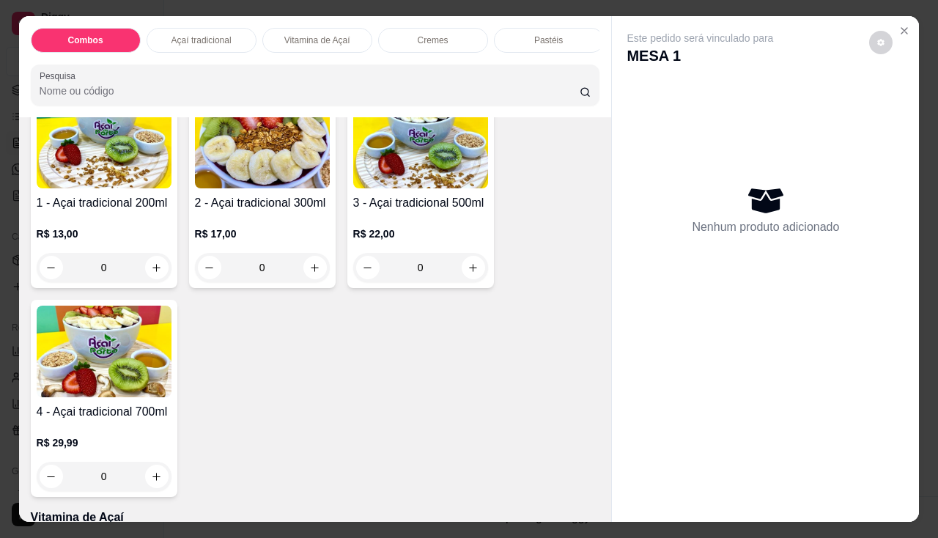
click at [104, 379] on img at bounding box center [104, 352] width 135 height 92
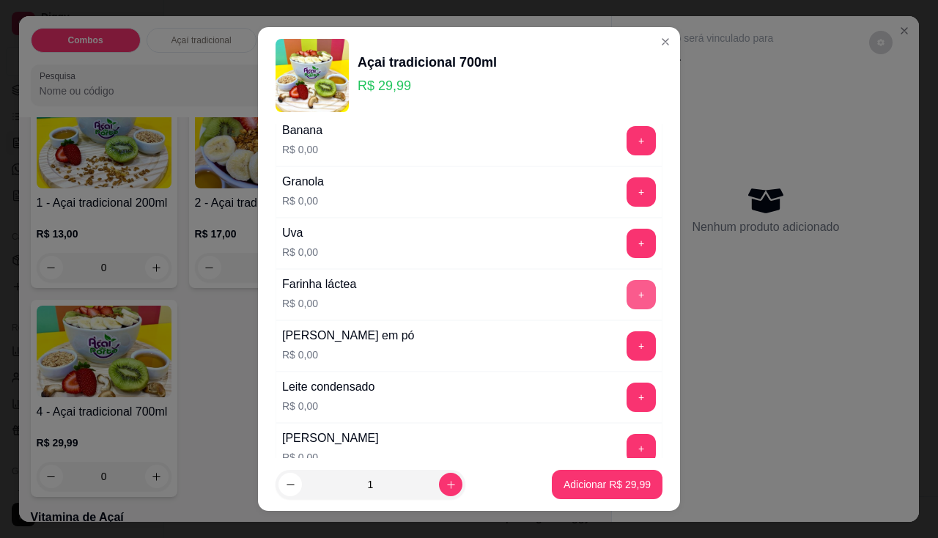
scroll to position [440, 0]
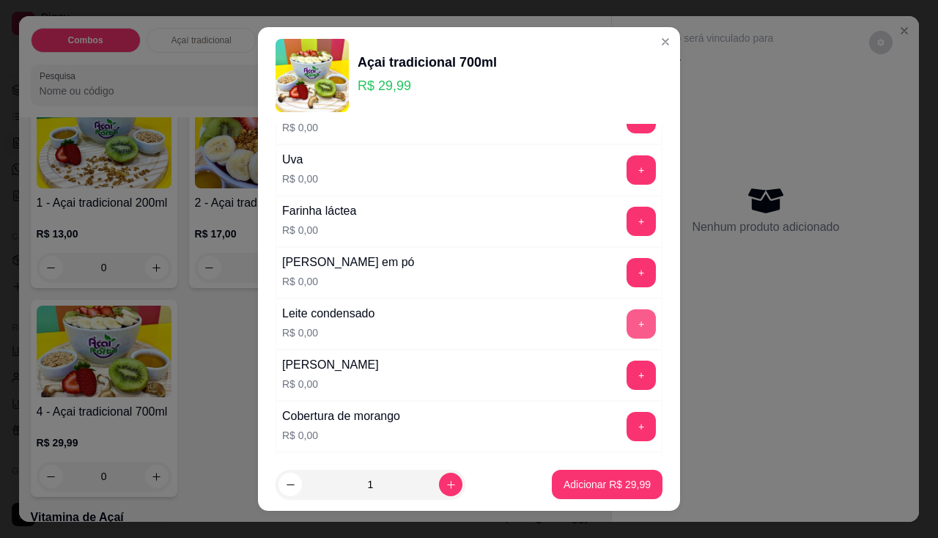
click at [627, 319] on button "+" at bounding box center [641, 323] width 29 height 29
click at [628, 271] on button "+" at bounding box center [642, 272] width 29 height 29
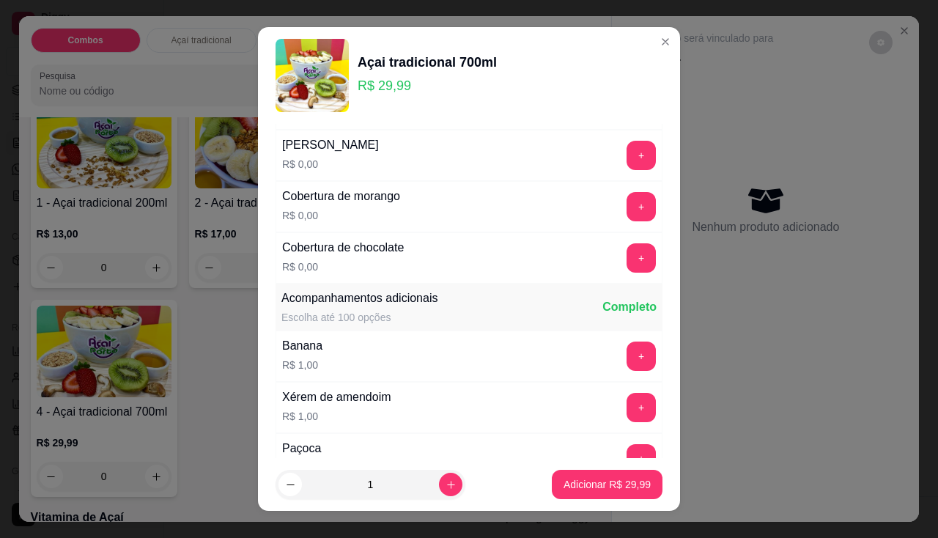
scroll to position [806, 0]
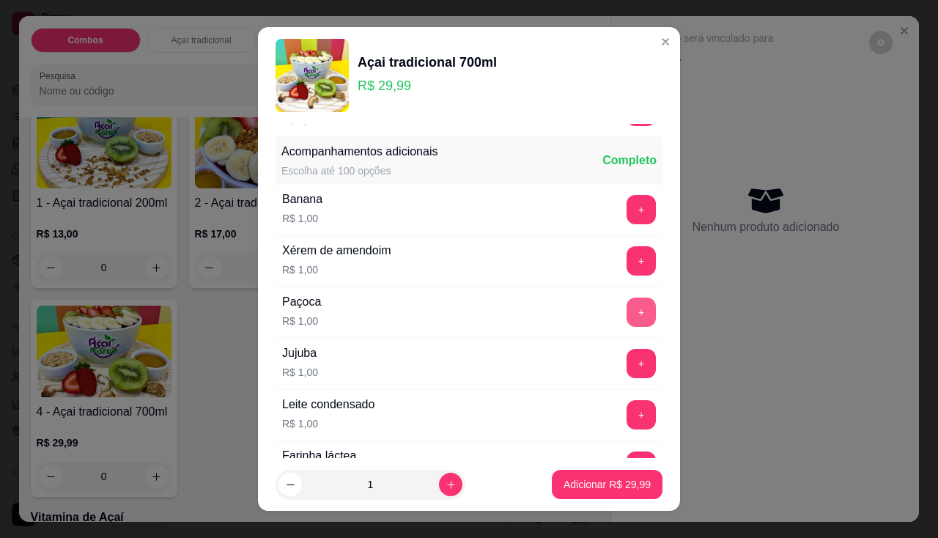
click at [627, 308] on button "+" at bounding box center [641, 312] width 29 height 29
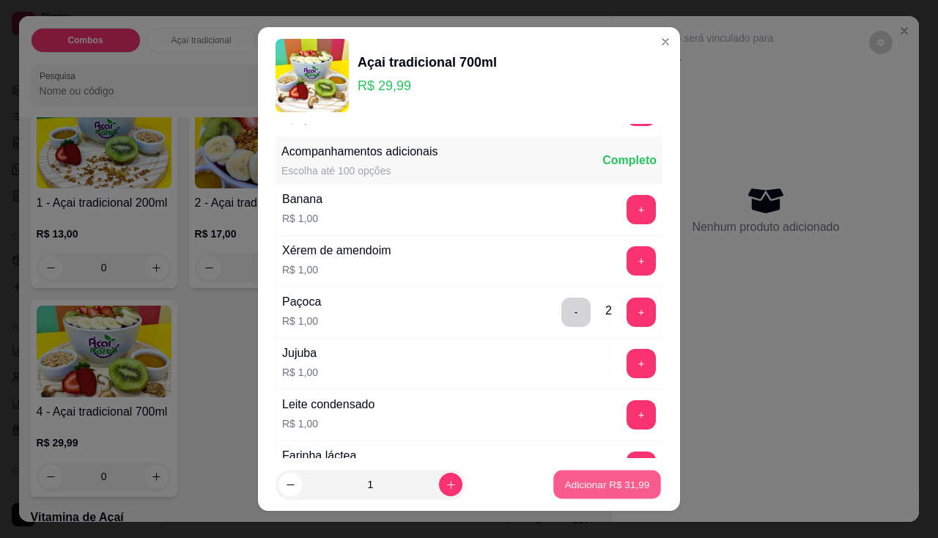
click at [578, 474] on button "Adicionar R$ 31,99" at bounding box center [608, 485] width 108 height 29
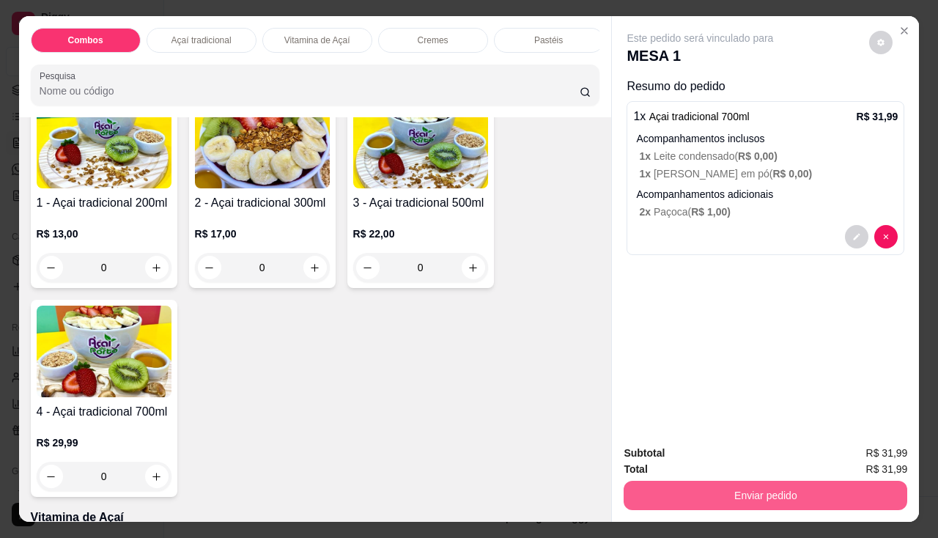
click at [664, 481] on button "Enviar pedido" at bounding box center [766, 495] width 284 height 29
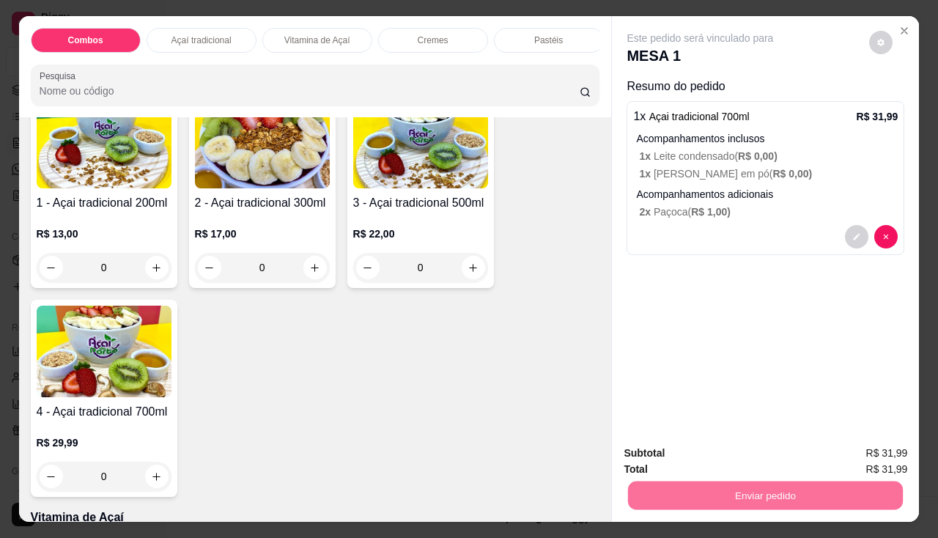
click at [850, 449] on button "Enviar pedido" at bounding box center [869, 455] width 83 height 28
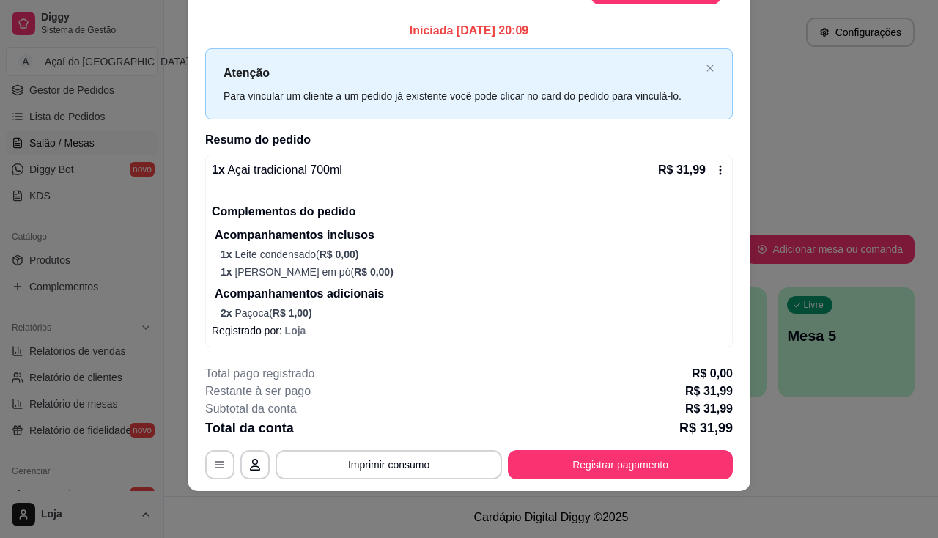
scroll to position [0, 0]
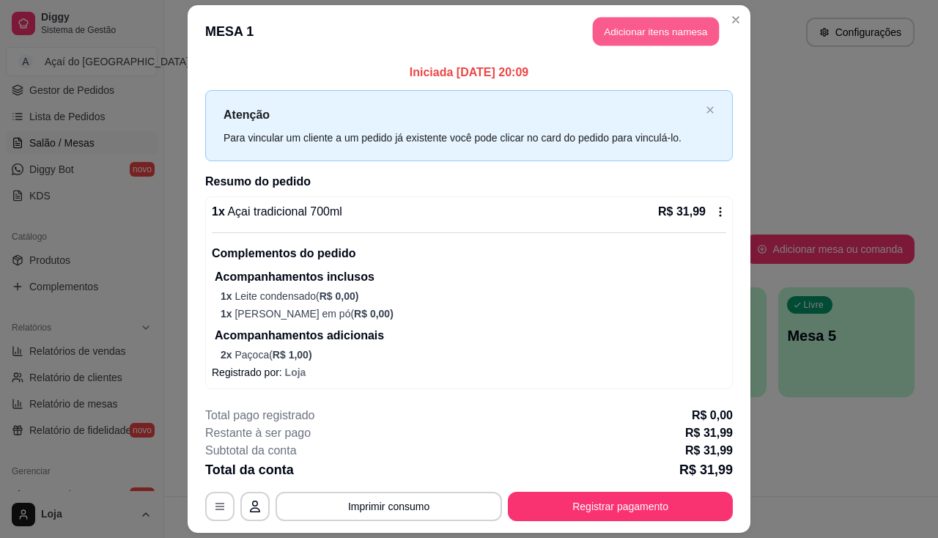
click at [631, 34] on button "Adicionar itens na mesa" at bounding box center [656, 32] width 126 height 29
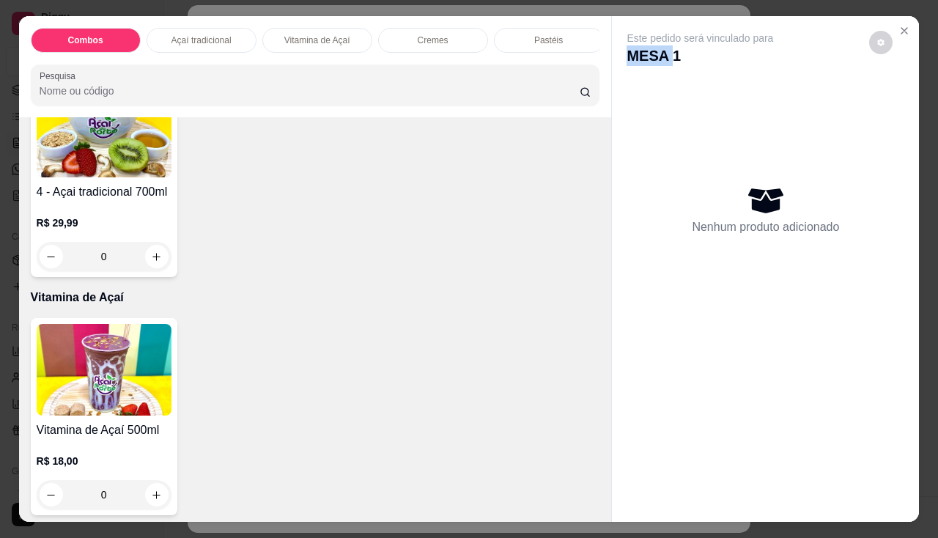
scroll to position [660, 0]
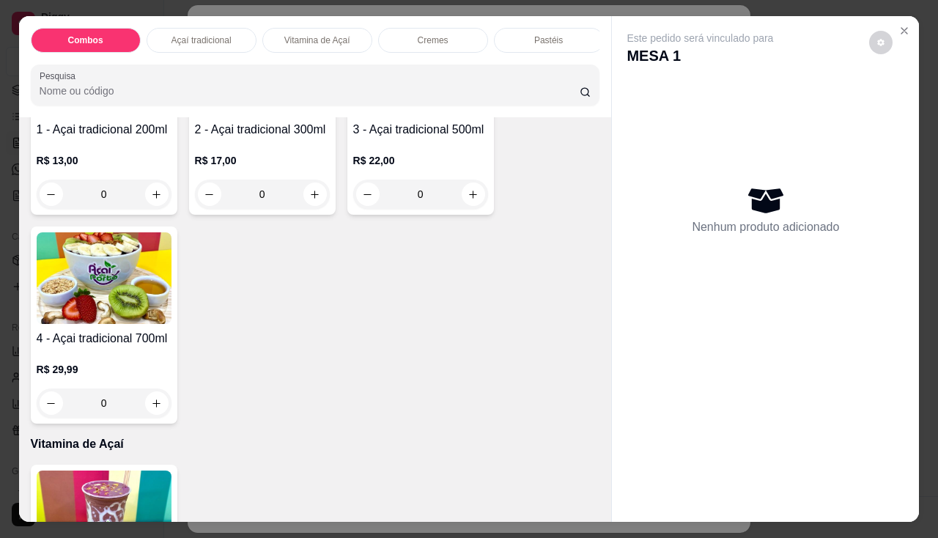
click at [157, 198] on div "0" at bounding box center [104, 194] width 135 height 29
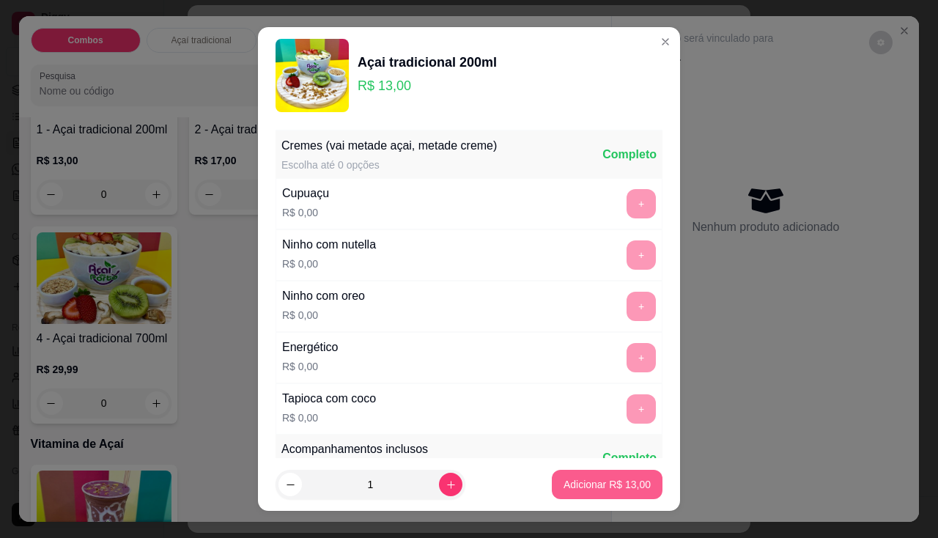
click at [623, 494] on button "Adicionar R$ 13,00" at bounding box center [607, 484] width 111 height 29
type input "1"
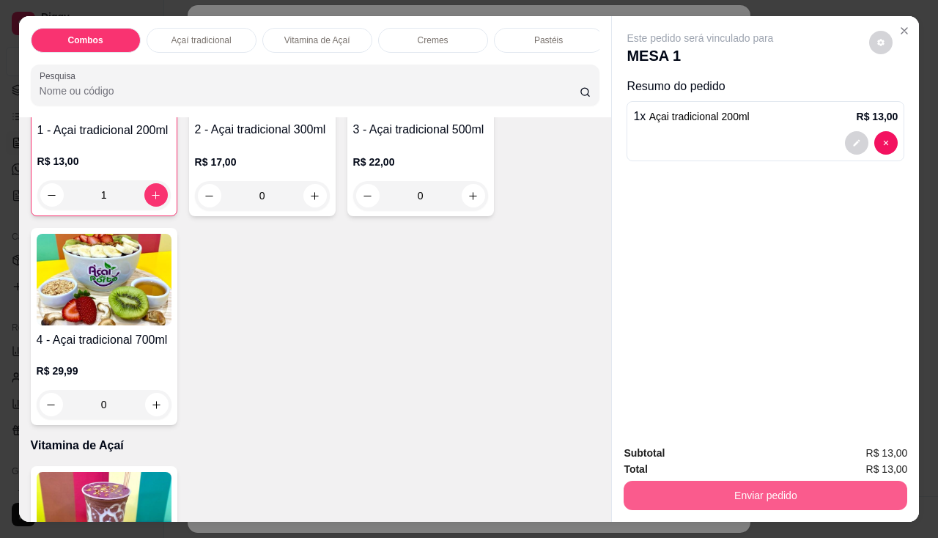
scroll to position [661, 0]
click at [826, 496] on button "Enviar pedido" at bounding box center [766, 495] width 284 height 29
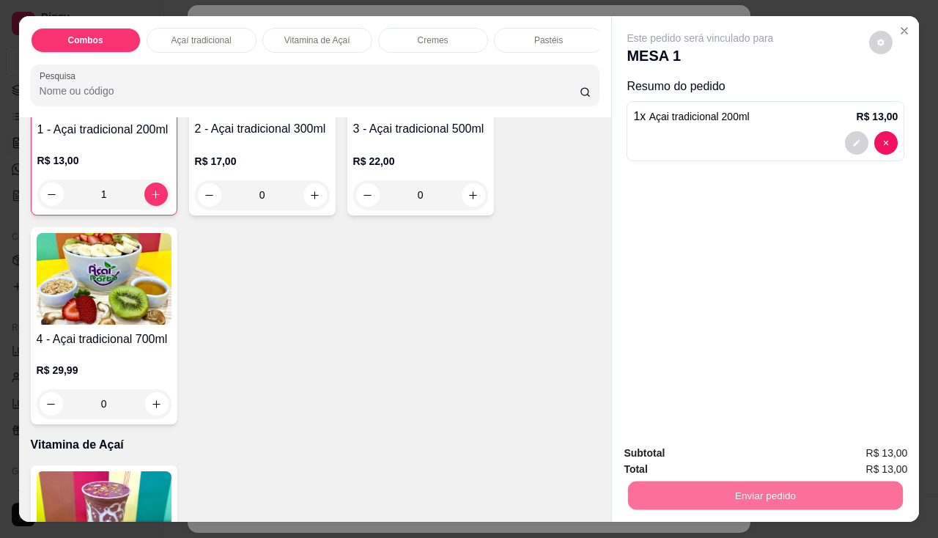
click at [859, 459] on button "Enviar pedido" at bounding box center [869, 455] width 83 height 28
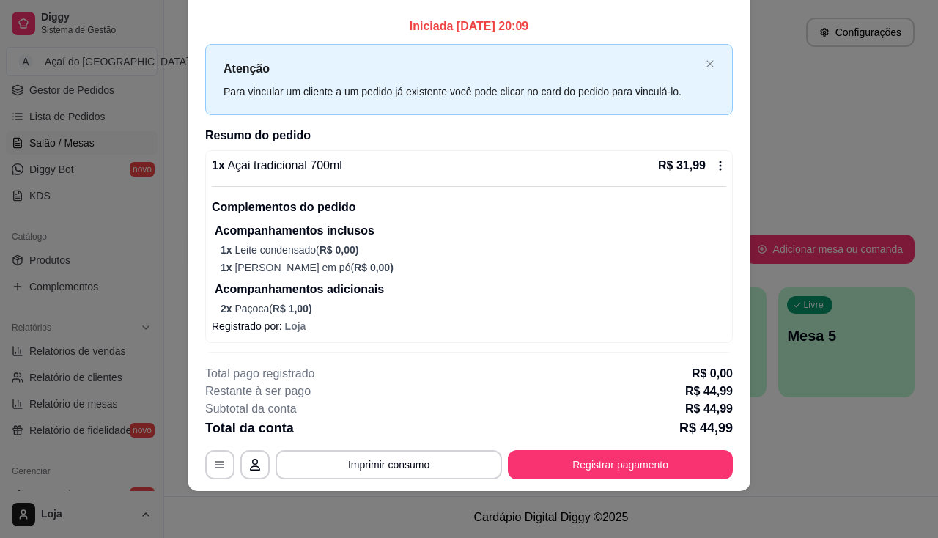
scroll to position [55, 0]
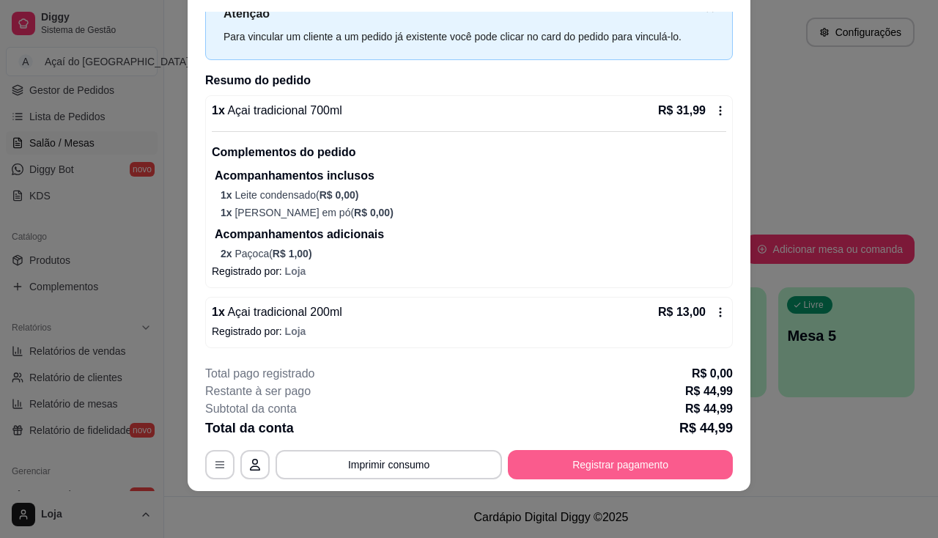
click at [610, 472] on button "Registrar pagamento" at bounding box center [620, 464] width 225 height 29
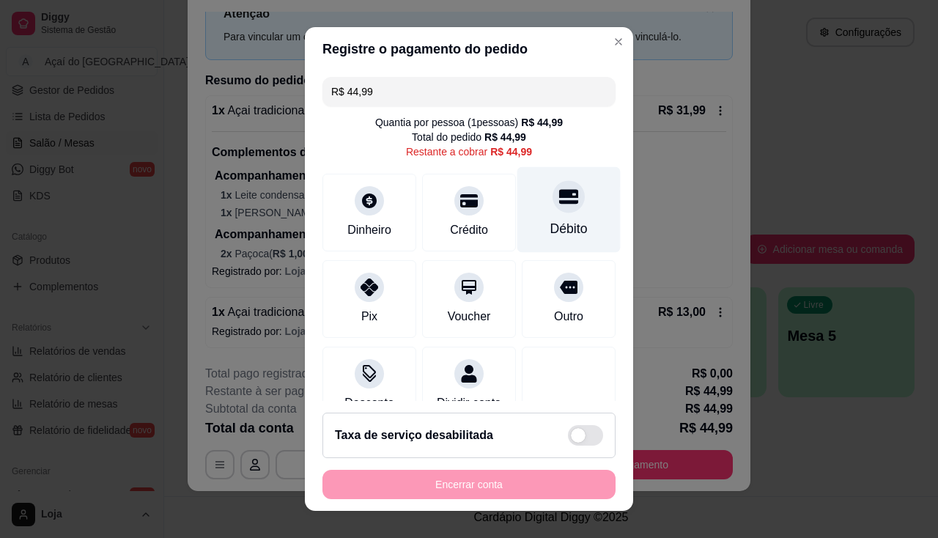
click at [551, 232] on div "Débito" at bounding box center [569, 228] width 37 height 19
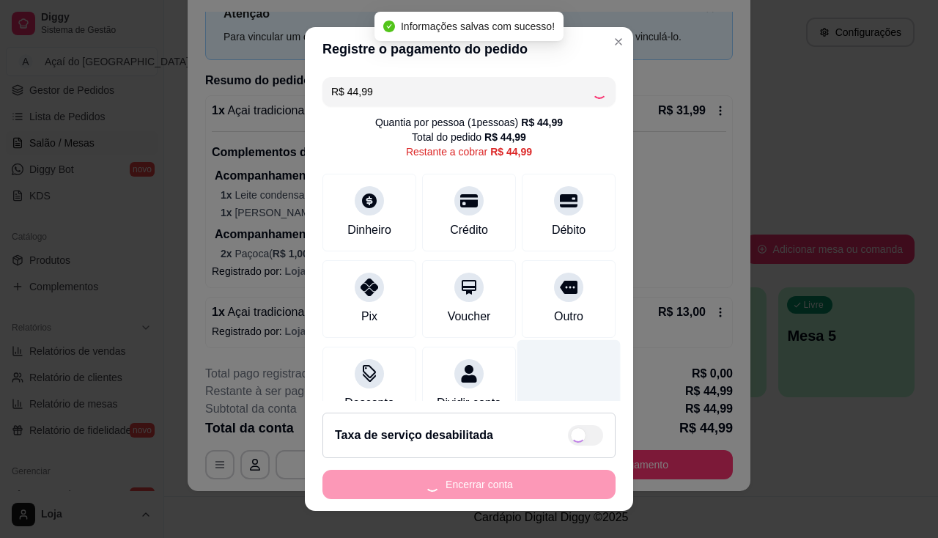
type input "R$ 0,00"
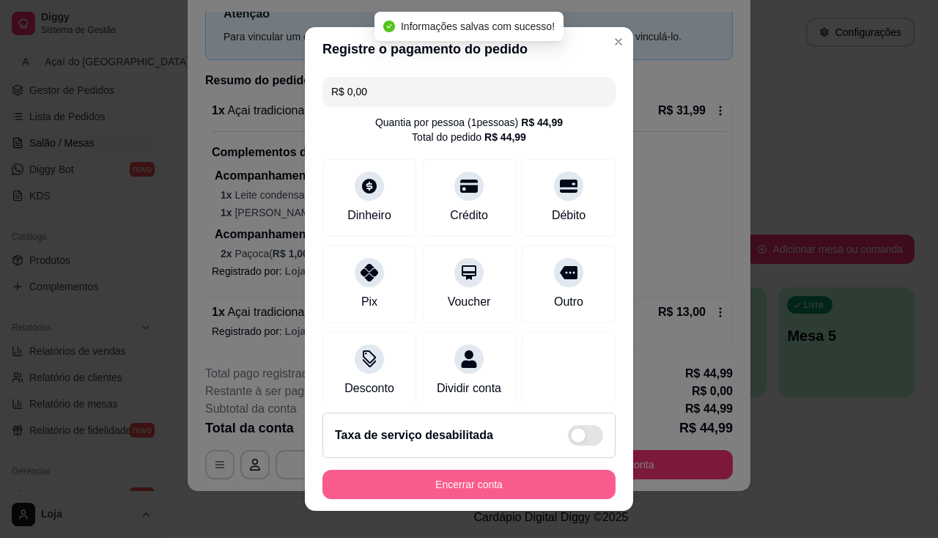
click at [470, 494] on button "Encerrar conta" at bounding box center [469, 484] width 293 height 29
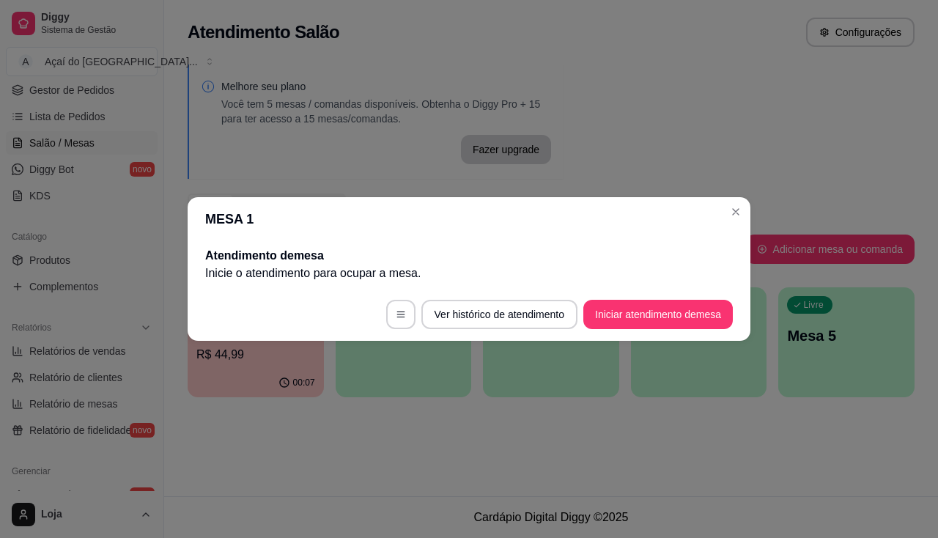
scroll to position [0, 0]
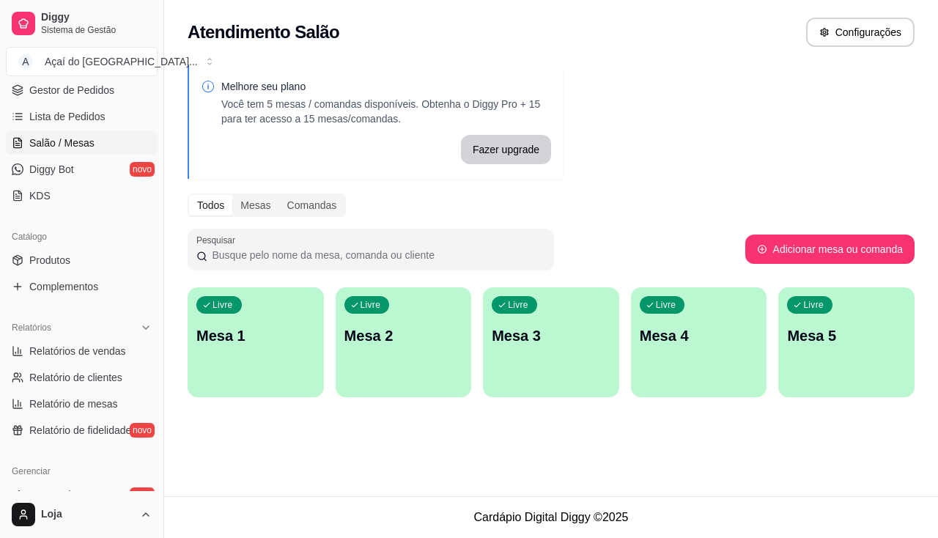
click at [241, 330] on p "Mesa 1" at bounding box center [255, 336] width 119 height 21
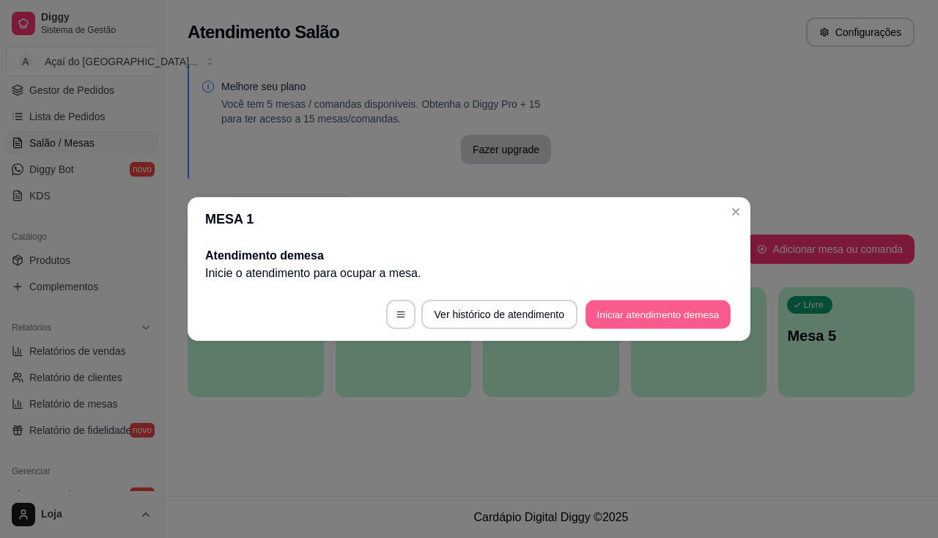
click at [661, 315] on button "Iniciar atendimento de mesa" at bounding box center [658, 315] width 145 height 29
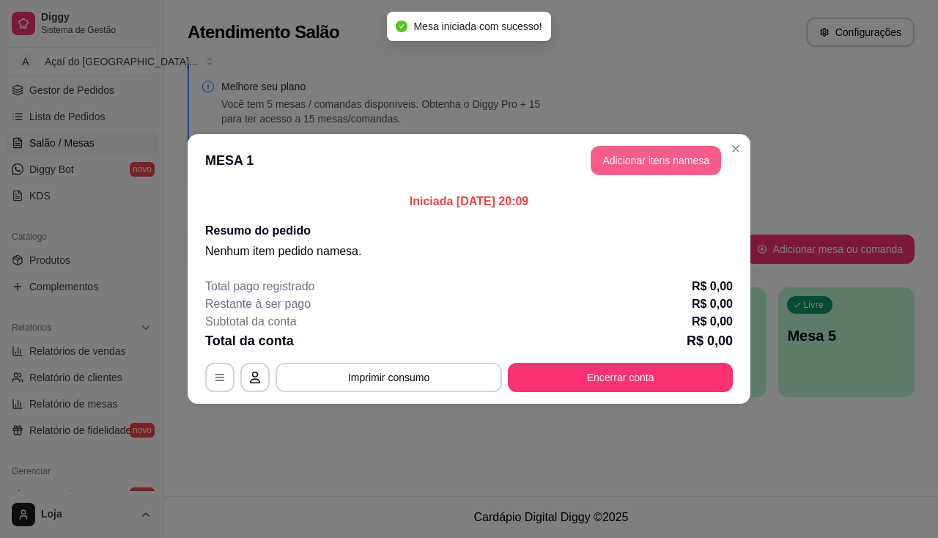
click at [697, 158] on button "Adicionar itens na mesa" at bounding box center [656, 160] width 131 height 29
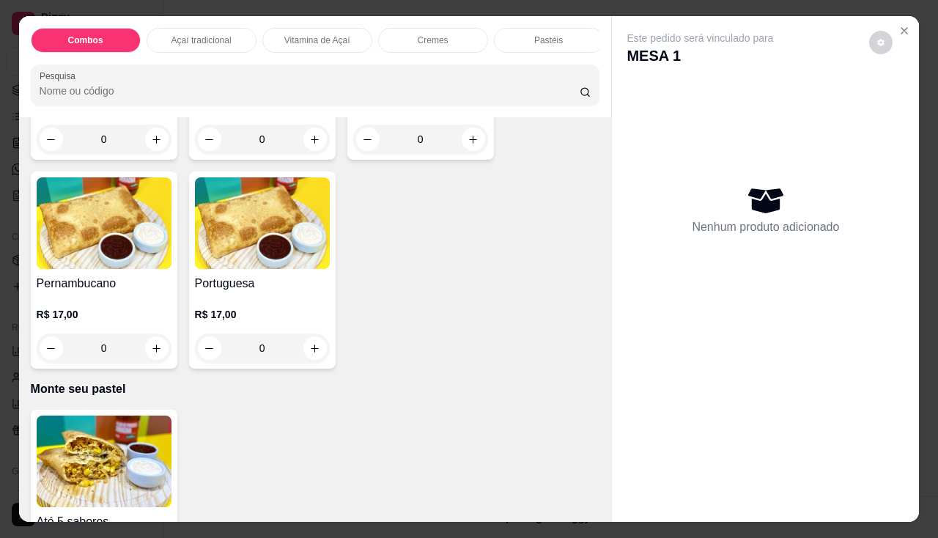
scroll to position [2859, 0]
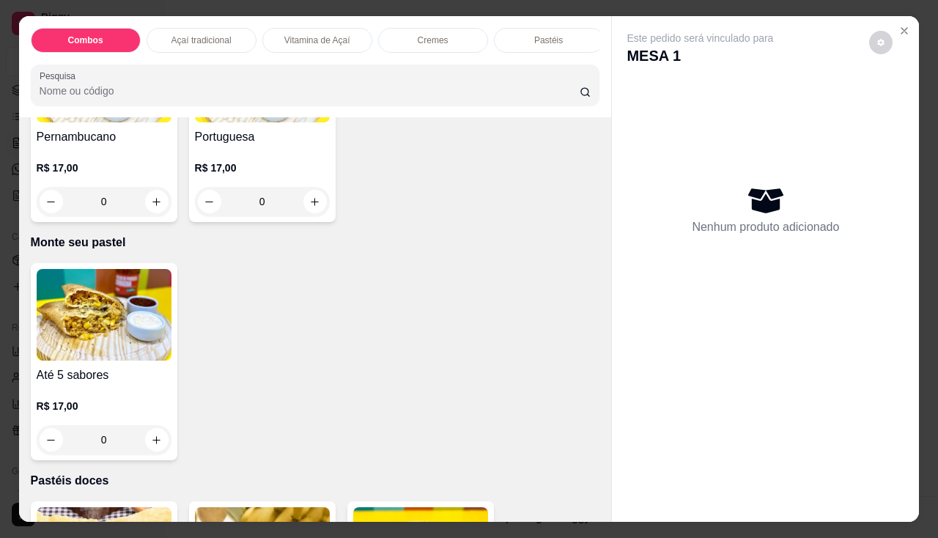
click at [99, 346] on img at bounding box center [104, 315] width 135 height 92
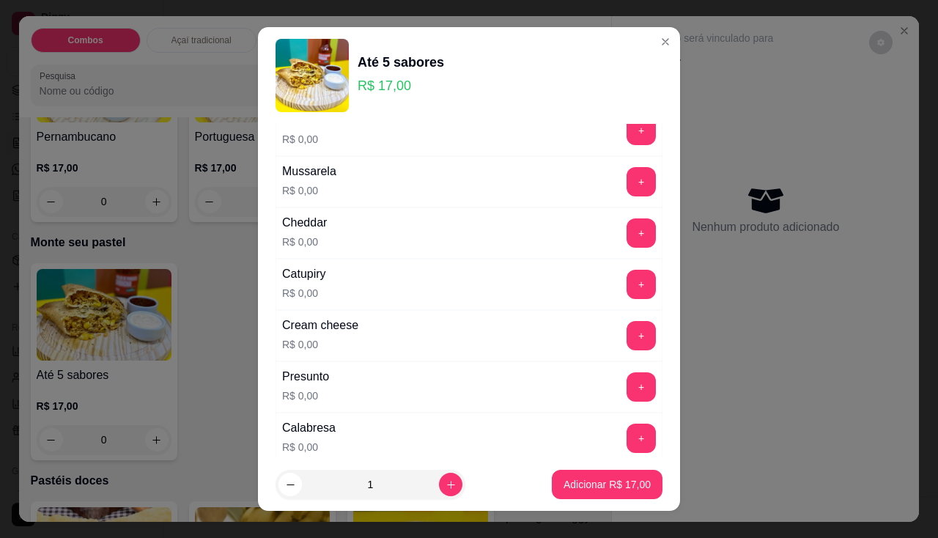
scroll to position [147, 0]
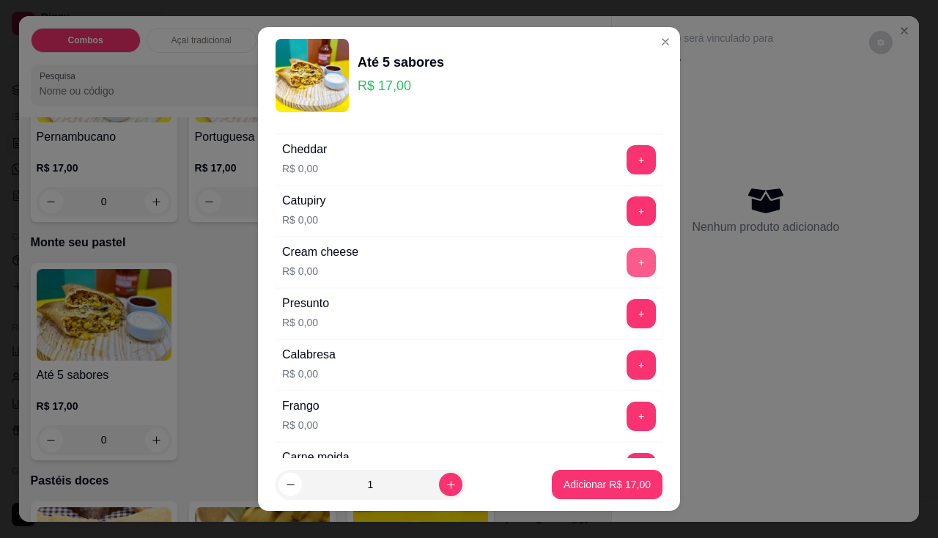
click at [627, 262] on button "+" at bounding box center [641, 262] width 29 height 29
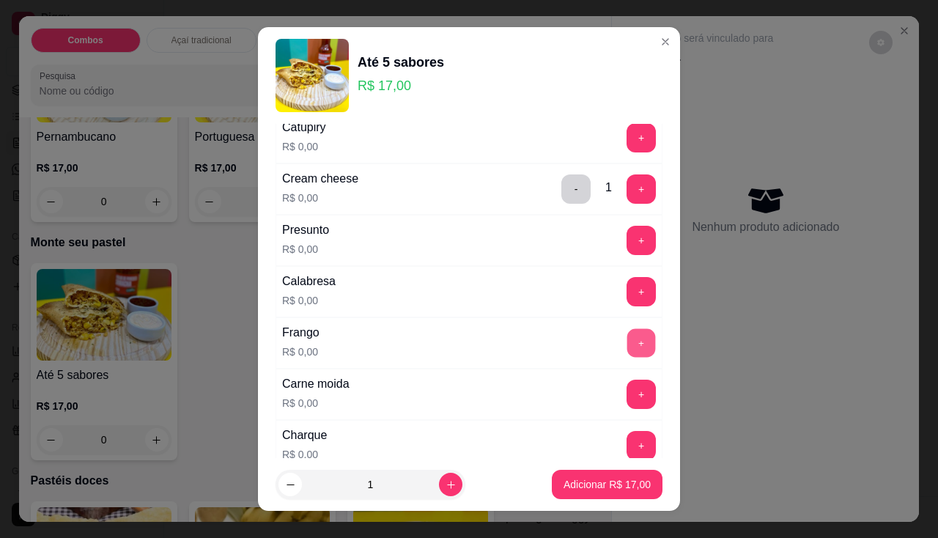
click at [628, 339] on button "+" at bounding box center [642, 342] width 29 height 29
click at [593, 483] on p "Adicionar R$ 17,00" at bounding box center [607, 484] width 87 height 15
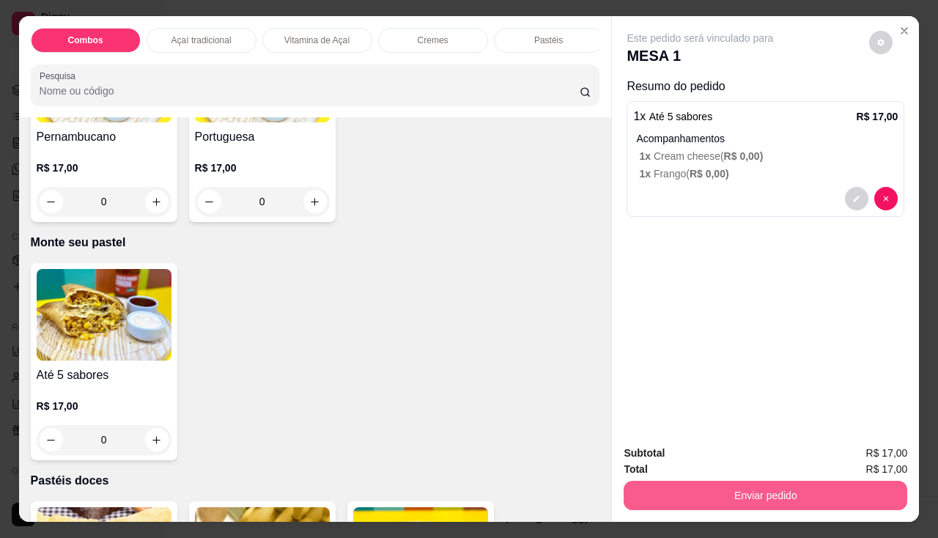
click at [714, 492] on button "Enviar pedido" at bounding box center [766, 495] width 284 height 29
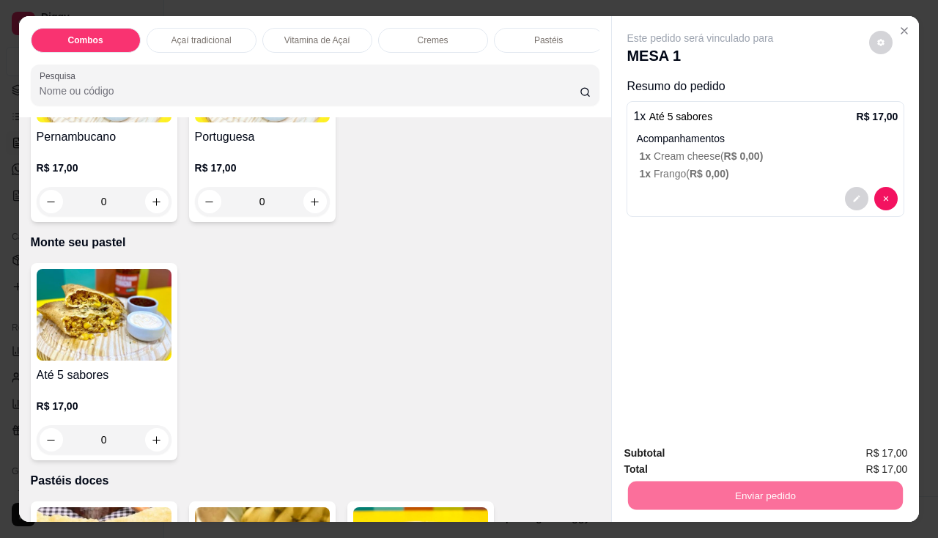
click at [862, 447] on button "Enviar pedido" at bounding box center [869, 455] width 83 height 28
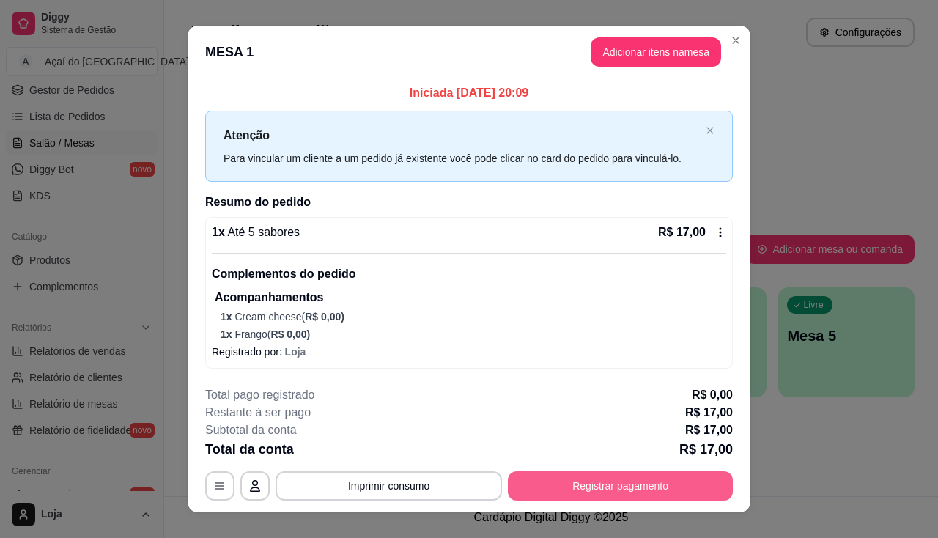
click at [596, 481] on button "Registrar pagamento" at bounding box center [620, 485] width 225 height 29
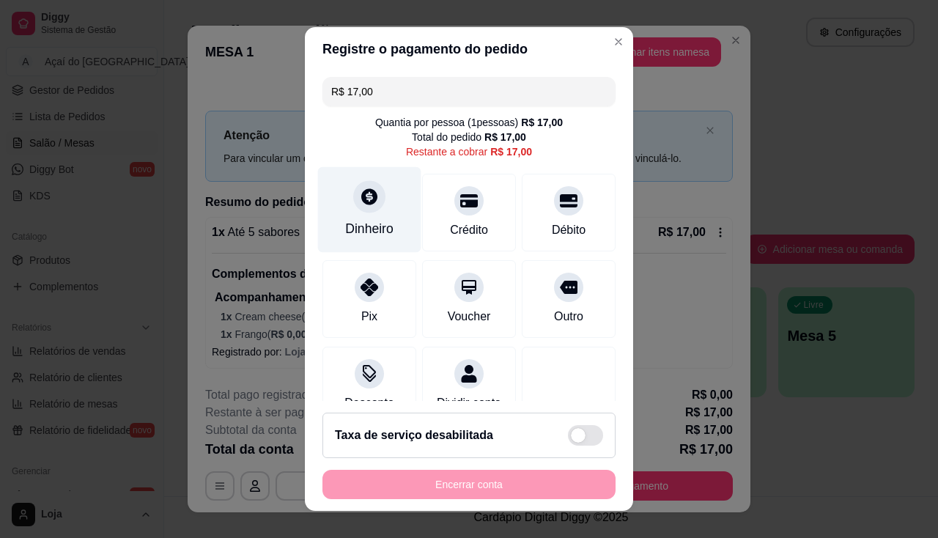
click at [356, 245] on div "Dinheiro" at bounding box center [369, 209] width 103 height 86
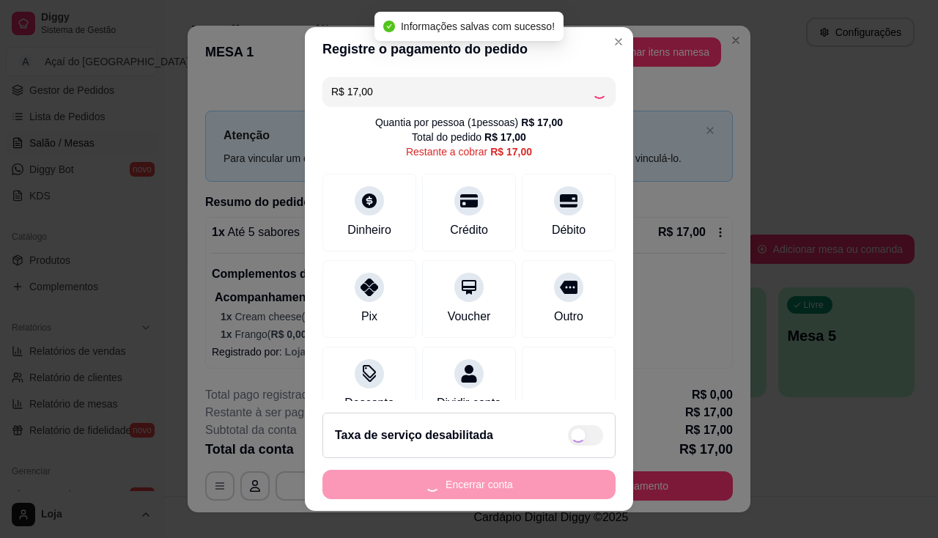
type input "R$ 0,00"
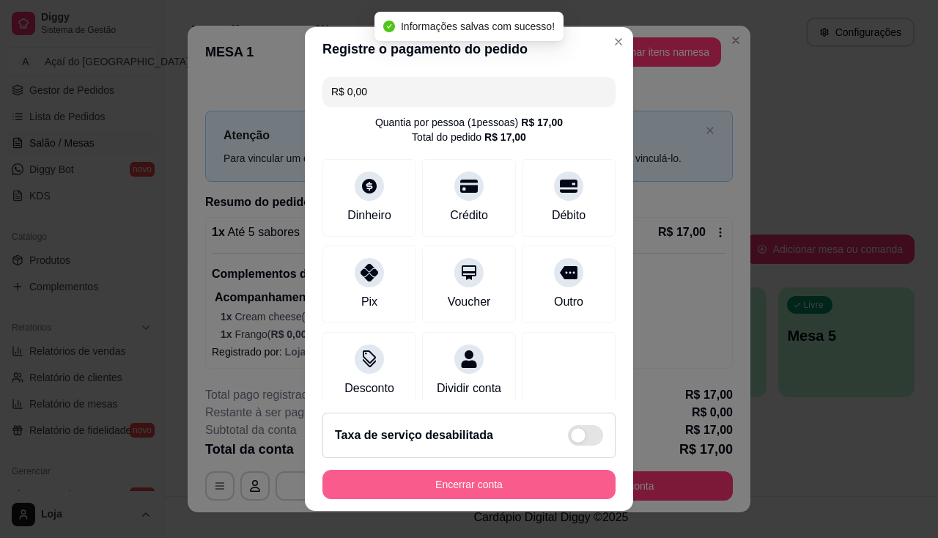
click at [470, 493] on button "Encerrar conta" at bounding box center [469, 484] width 293 height 29
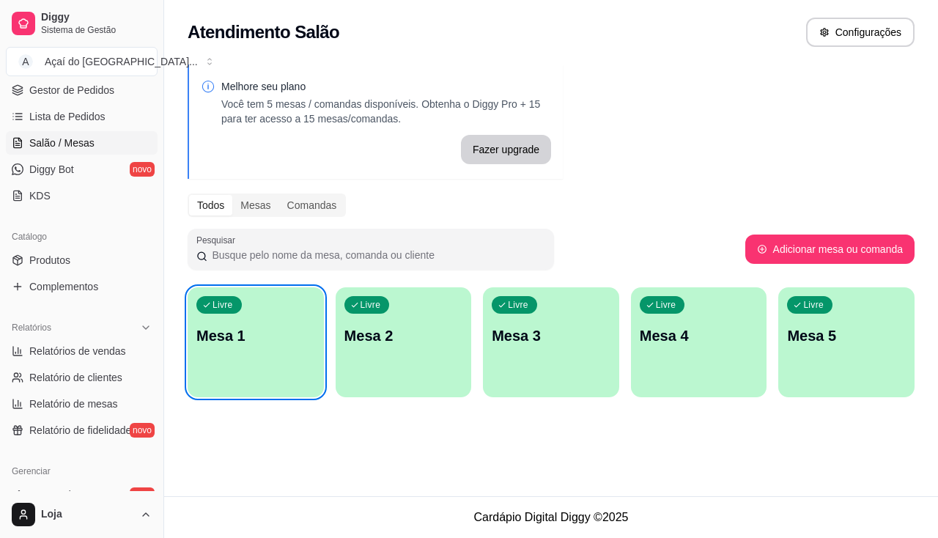
click at [309, 378] on div "Livre Mesa 1" at bounding box center [256, 333] width 136 height 92
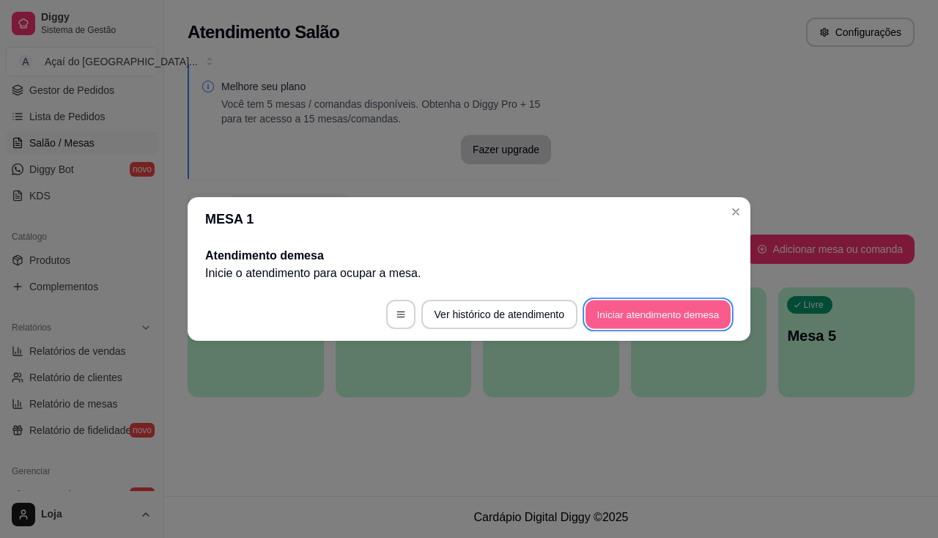
click at [633, 317] on button "Iniciar atendimento de mesa" at bounding box center [658, 315] width 145 height 29
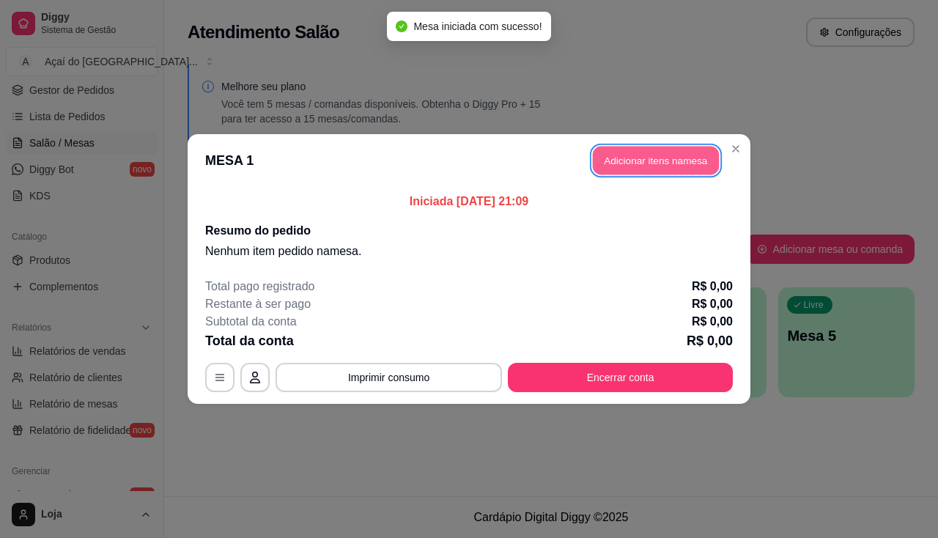
click at [666, 161] on button "Adicionar itens na mesa" at bounding box center [656, 161] width 126 height 29
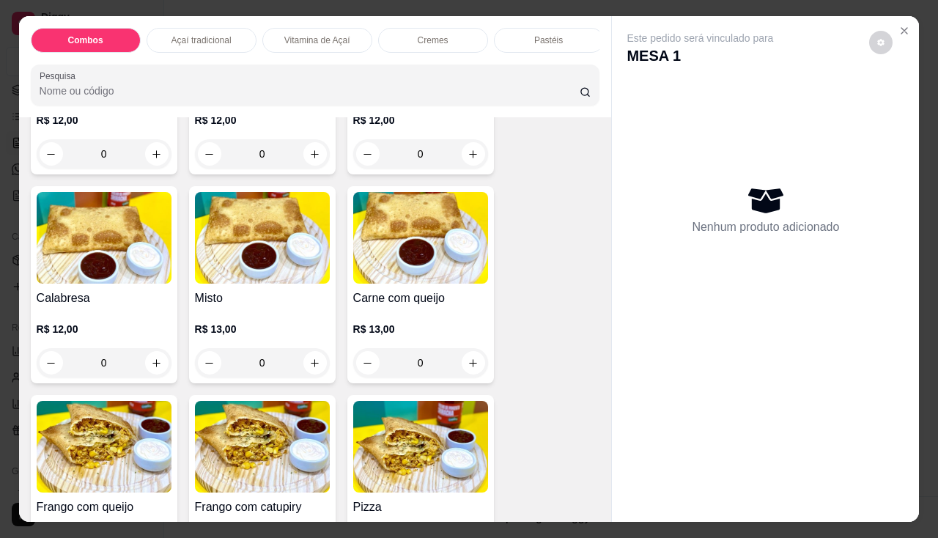
scroll to position [2053, 0]
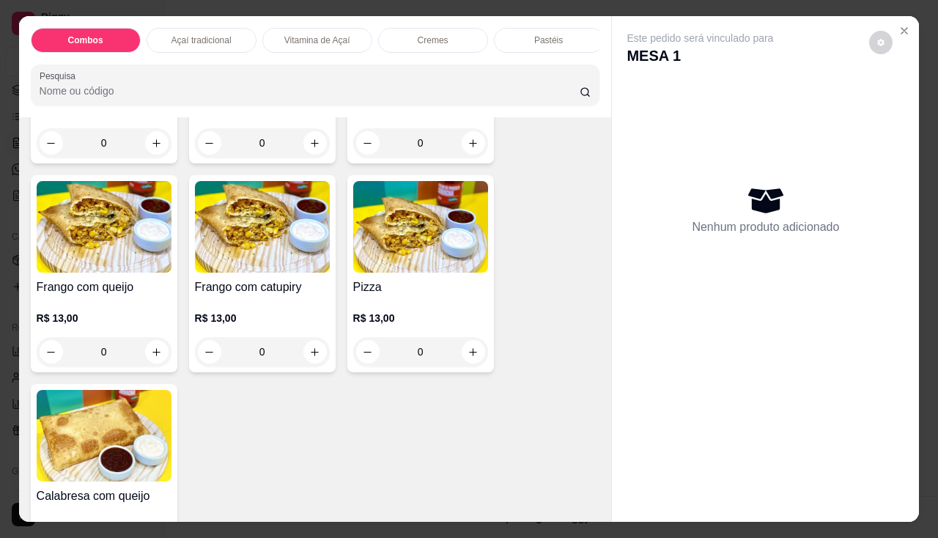
click at [399, 265] on img at bounding box center [420, 227] width 135 height 92
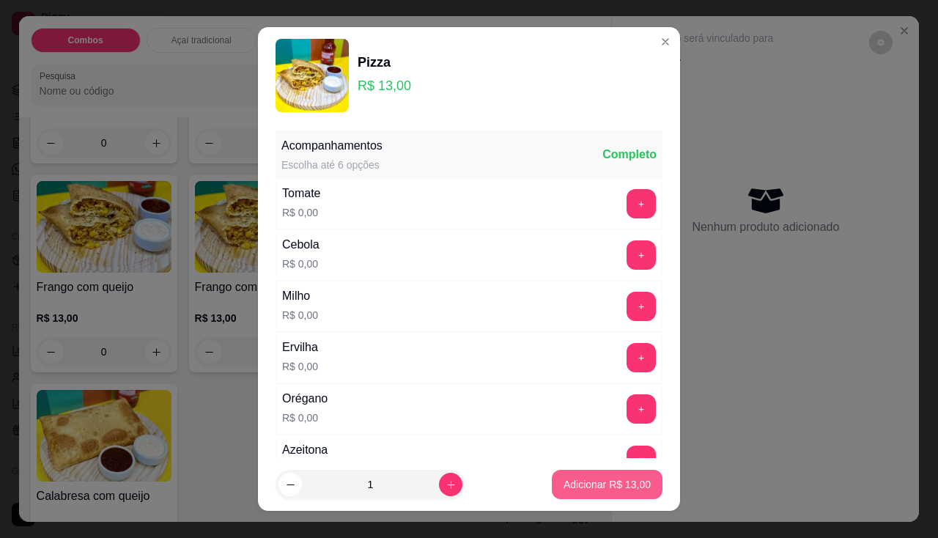
click at [622, 483] on p "Adicionar R$ 13,00" at bounding box center [607, 484] width 87 height 15
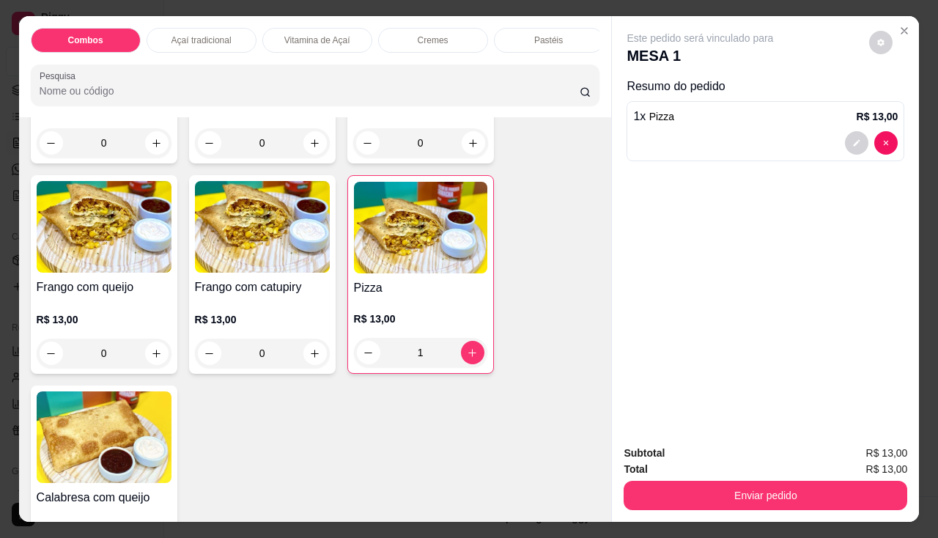
type input "1"
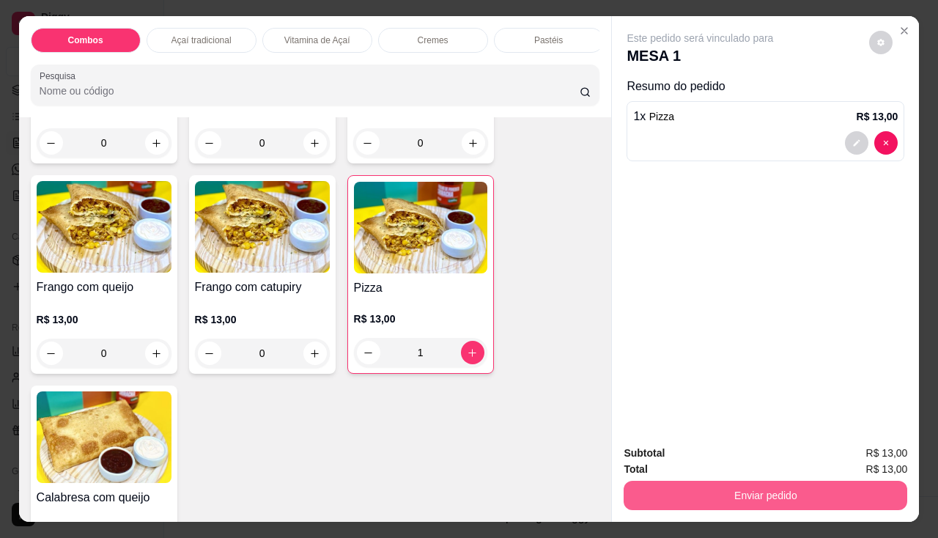
click at [746, 494] on button "Enviar pedido" at bounding box center [766, 495] width 284 height 29
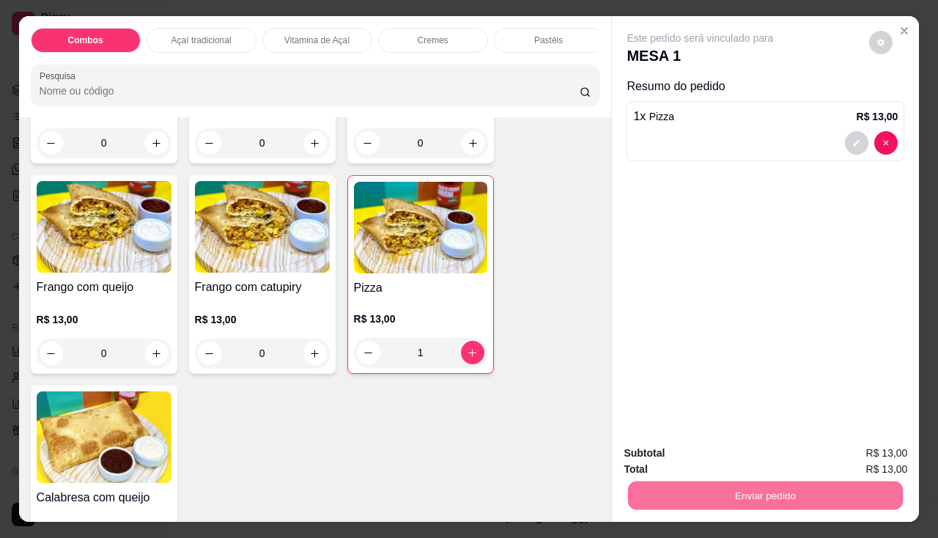
click at [751, 455] on button "Registrar cliente" at bounding box center [772, 455] width 97 height 28
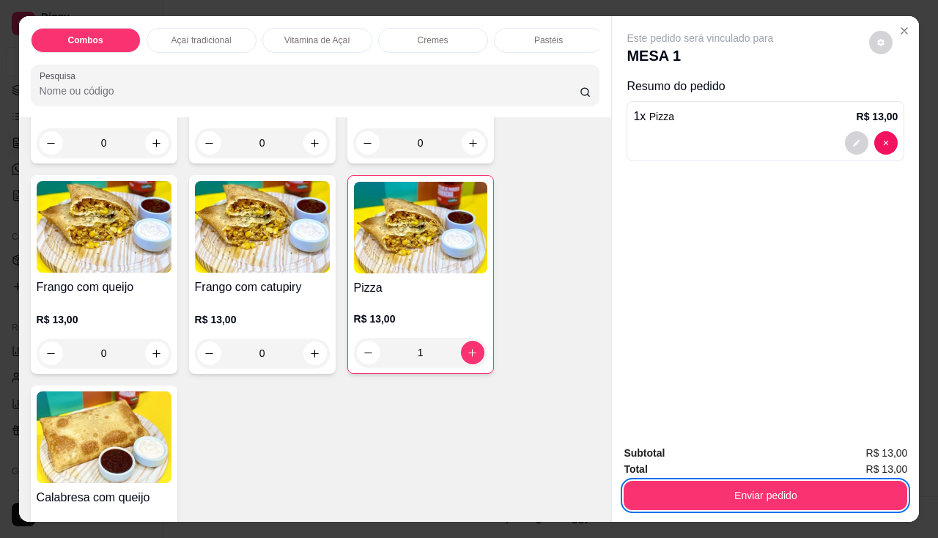
click at [716, 508] on div "Subtotal R$ 13,00 Total R$ 13,00 Enviar pedido" at bounding box center [765, 477] width 307 height 89
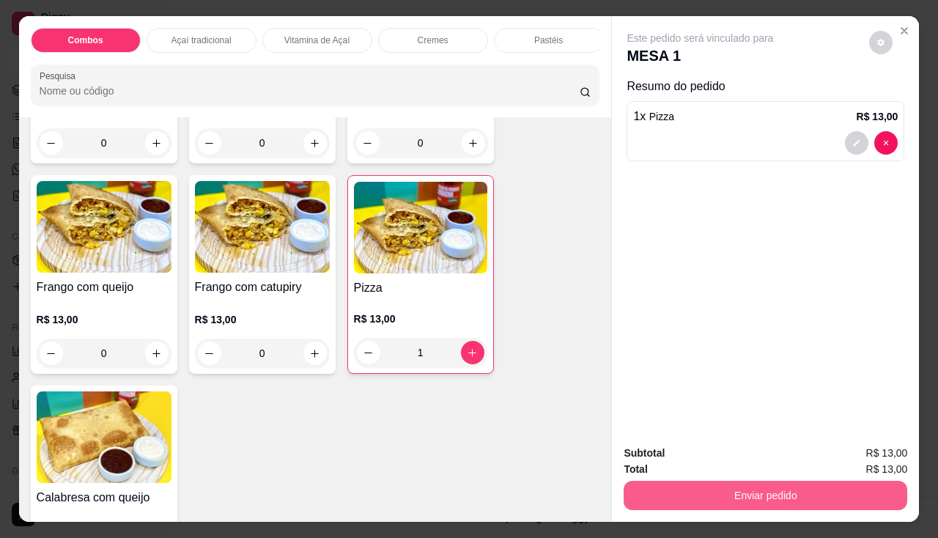
click at [769, 501] on button "Enviar pedido" at bounding box center [766, 495] width 284 height 29
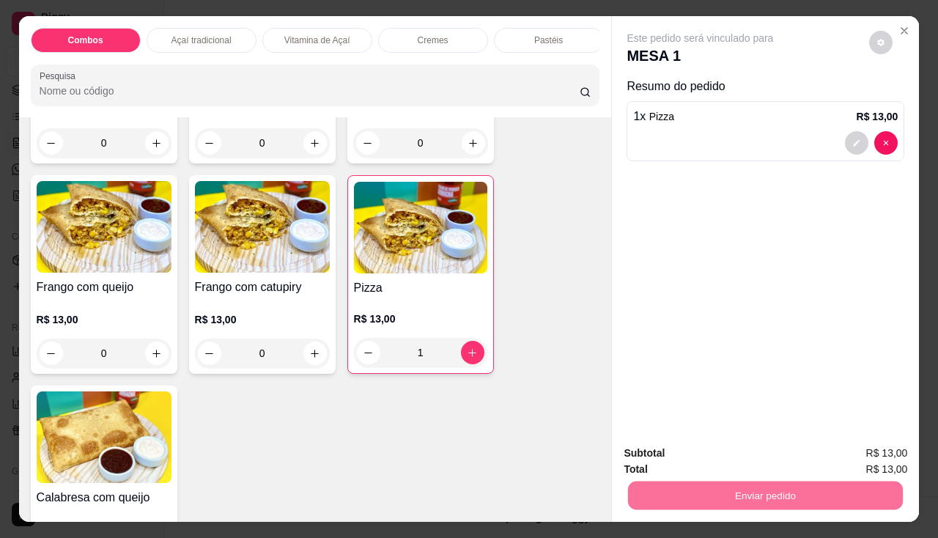
click at [857, 455] on button "Enviar pedido" at bounding box center [869, 455] width 83 height 28
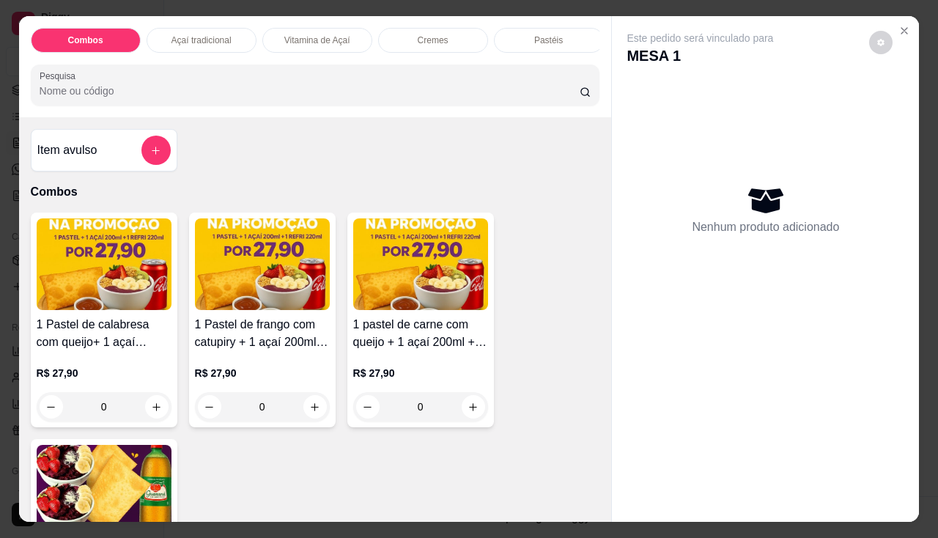
click at [127, 260] on img at bounding box center [104, 264] width 135 height 92
click at [900, 27] on icon "Close" at bounding box center [905, 31] width 12 height 12
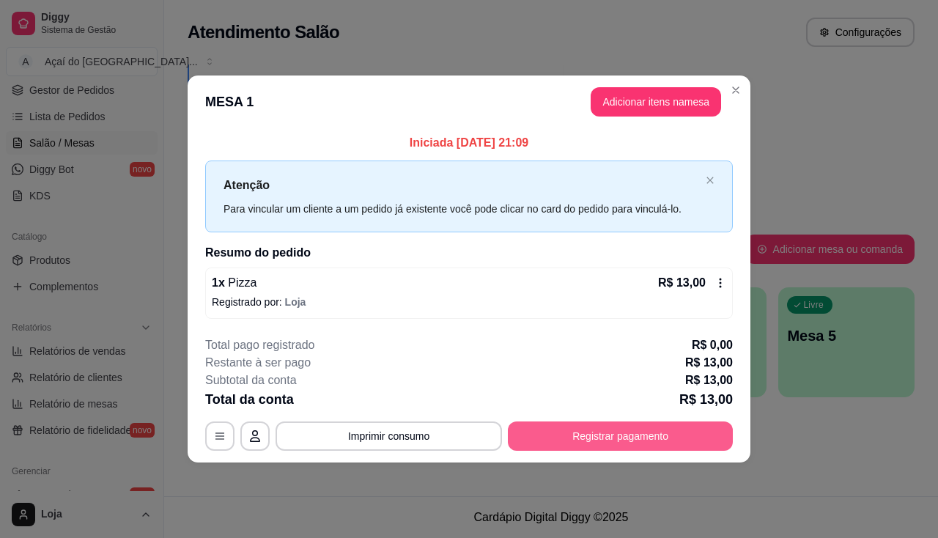
click at [612, 436] on button "Registrar pagamento" at bounding box center [620, 436] width 225 height 29
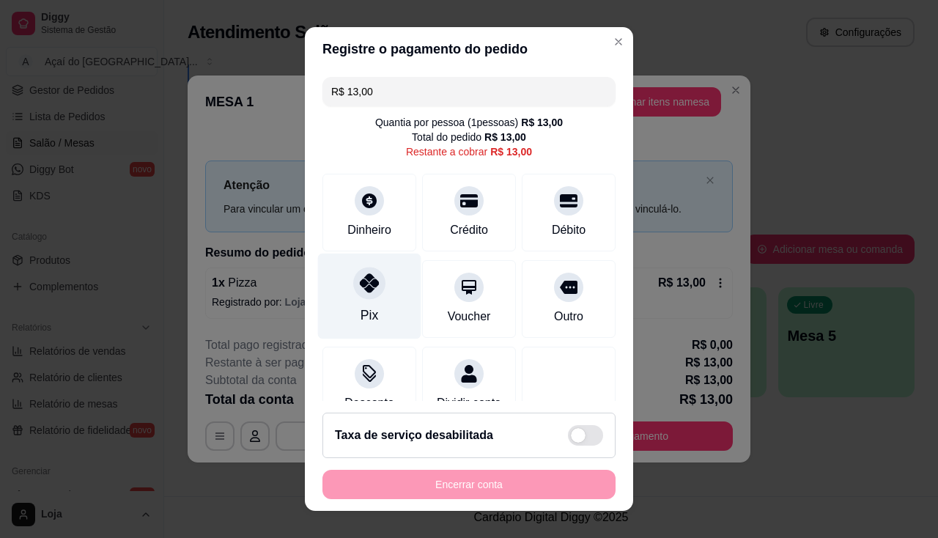
click at [359, 302] on div "Pix" at bounding box center [369, 296] width 103 height 86
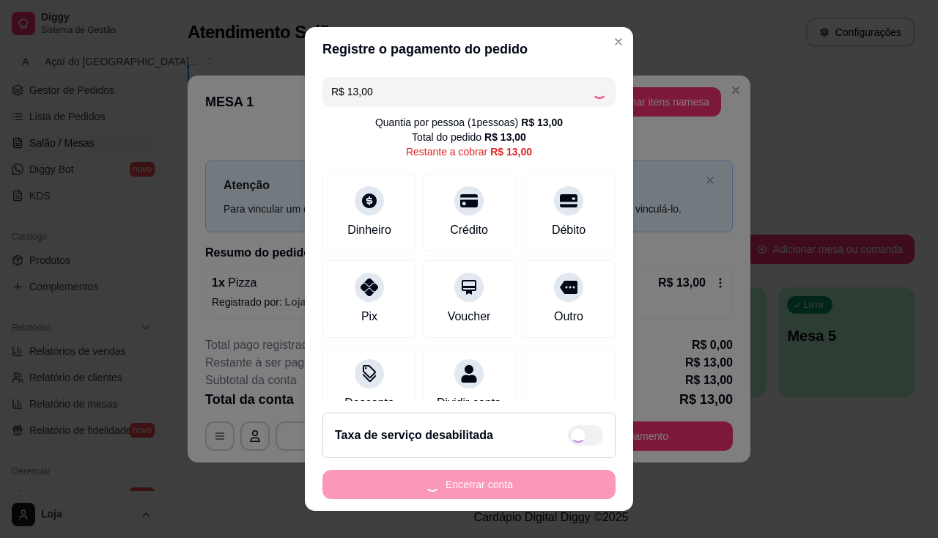
type input "R$ 0,00"
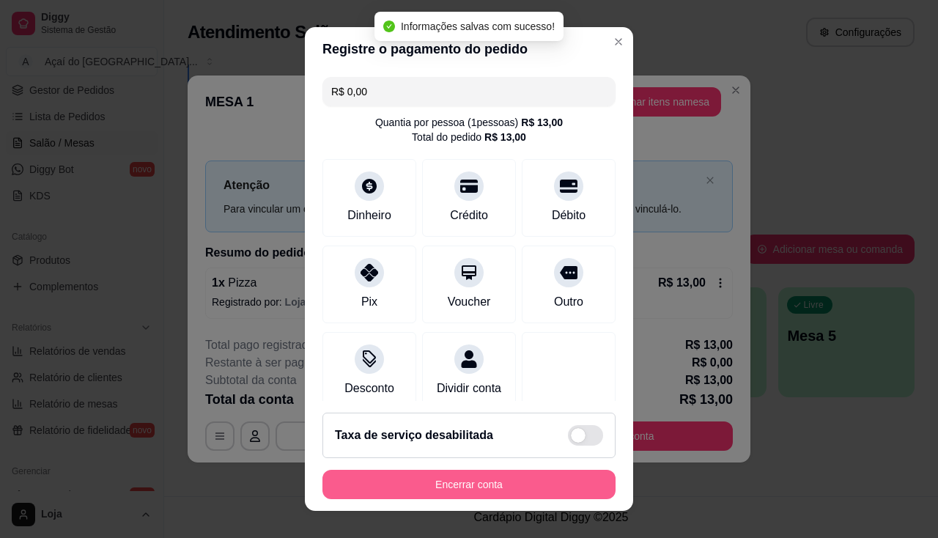
click at [446, 485] on button "Encerrar conta" at bounding box center [469, 484] width 293 height 29
